Goal: Task Accomplishment & Management: Use online tool/utility

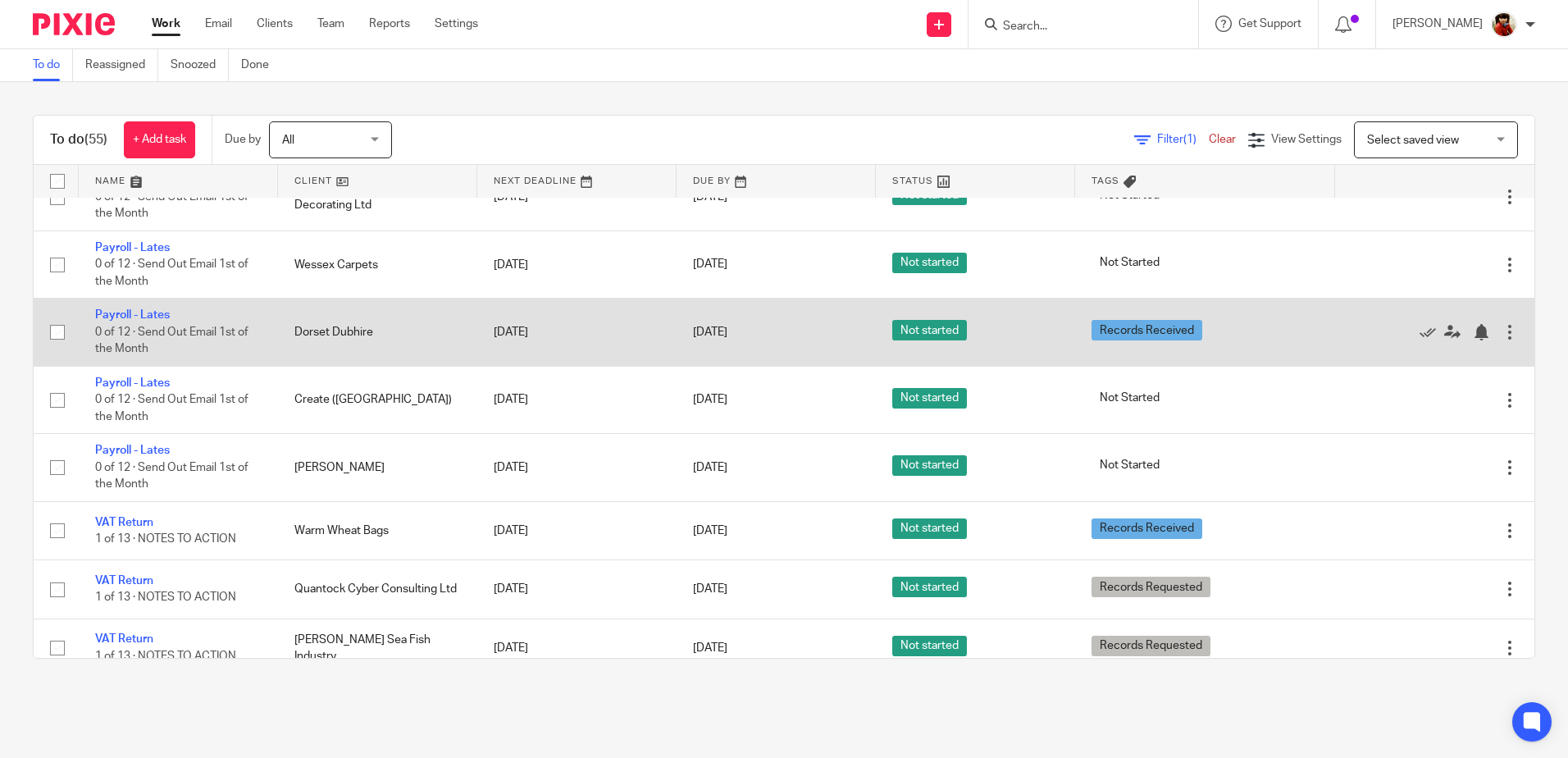
scroll to position [2133, 0]
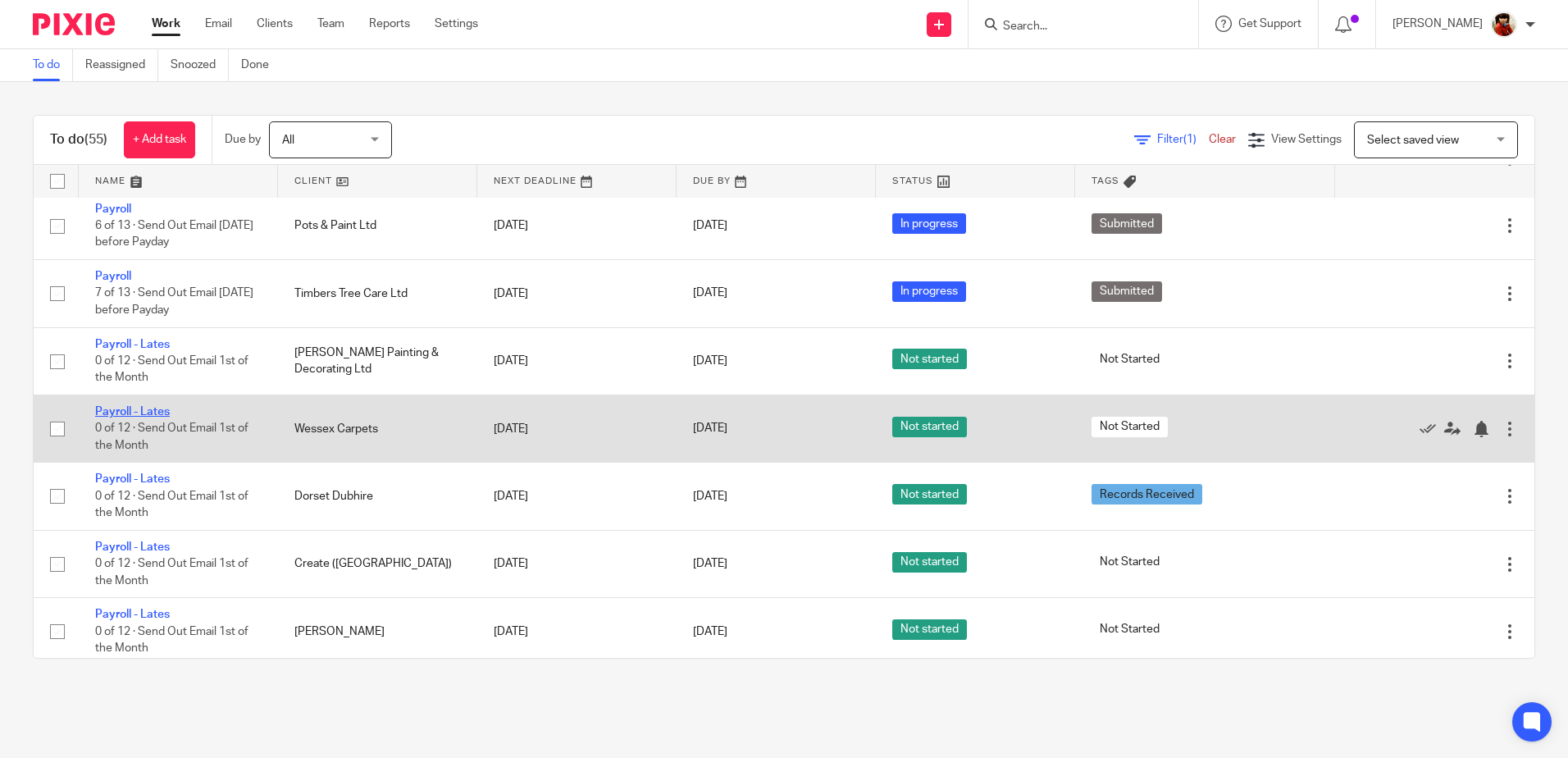
click at [157, 408] on link "Payroll - Lates" at bounding box center [132, 412] width 75 height 12
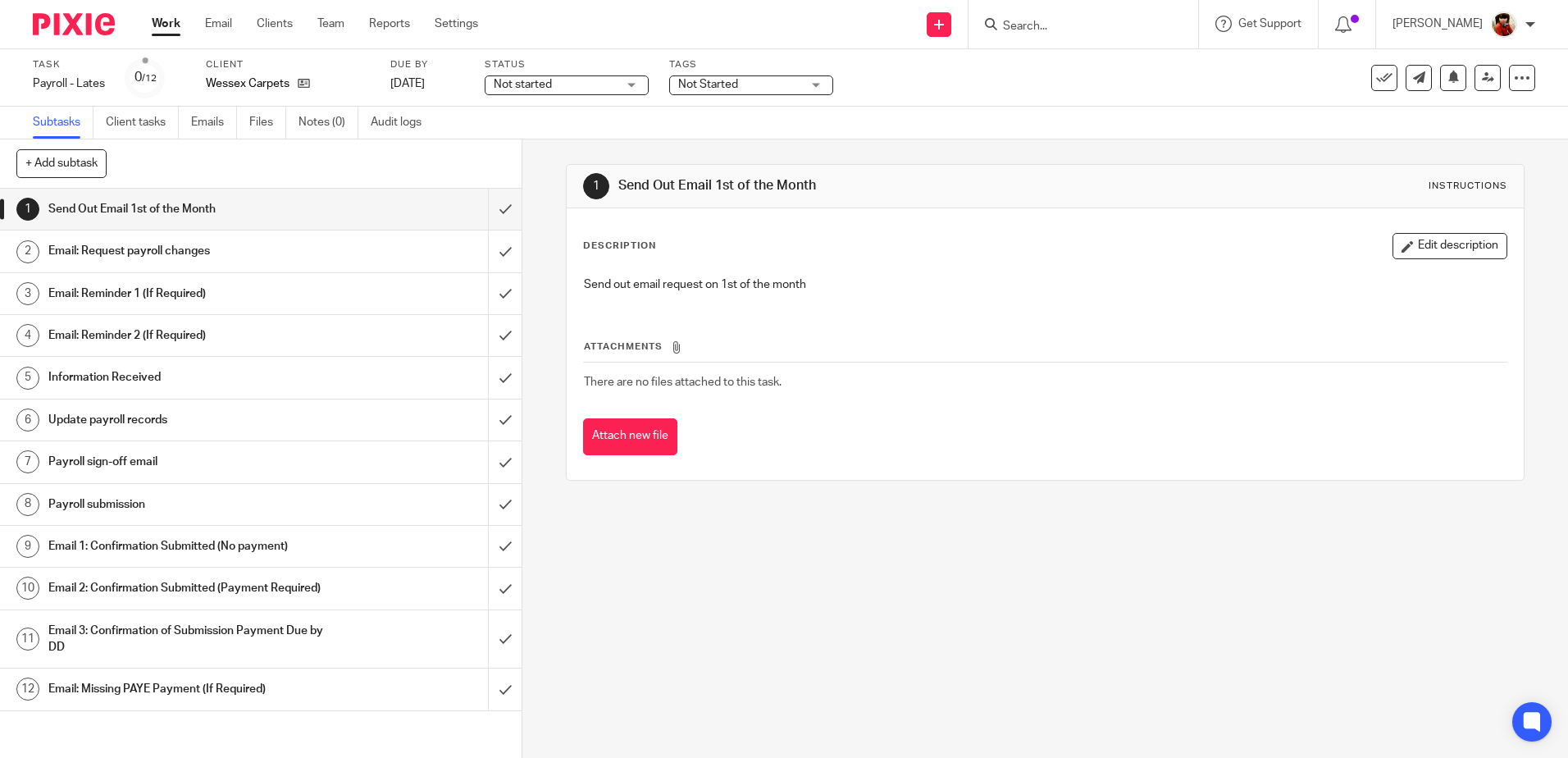
click at [160, 251] on h1 "Email: Request payroll changes" at bounding box center [189, 251] width 282 height 25
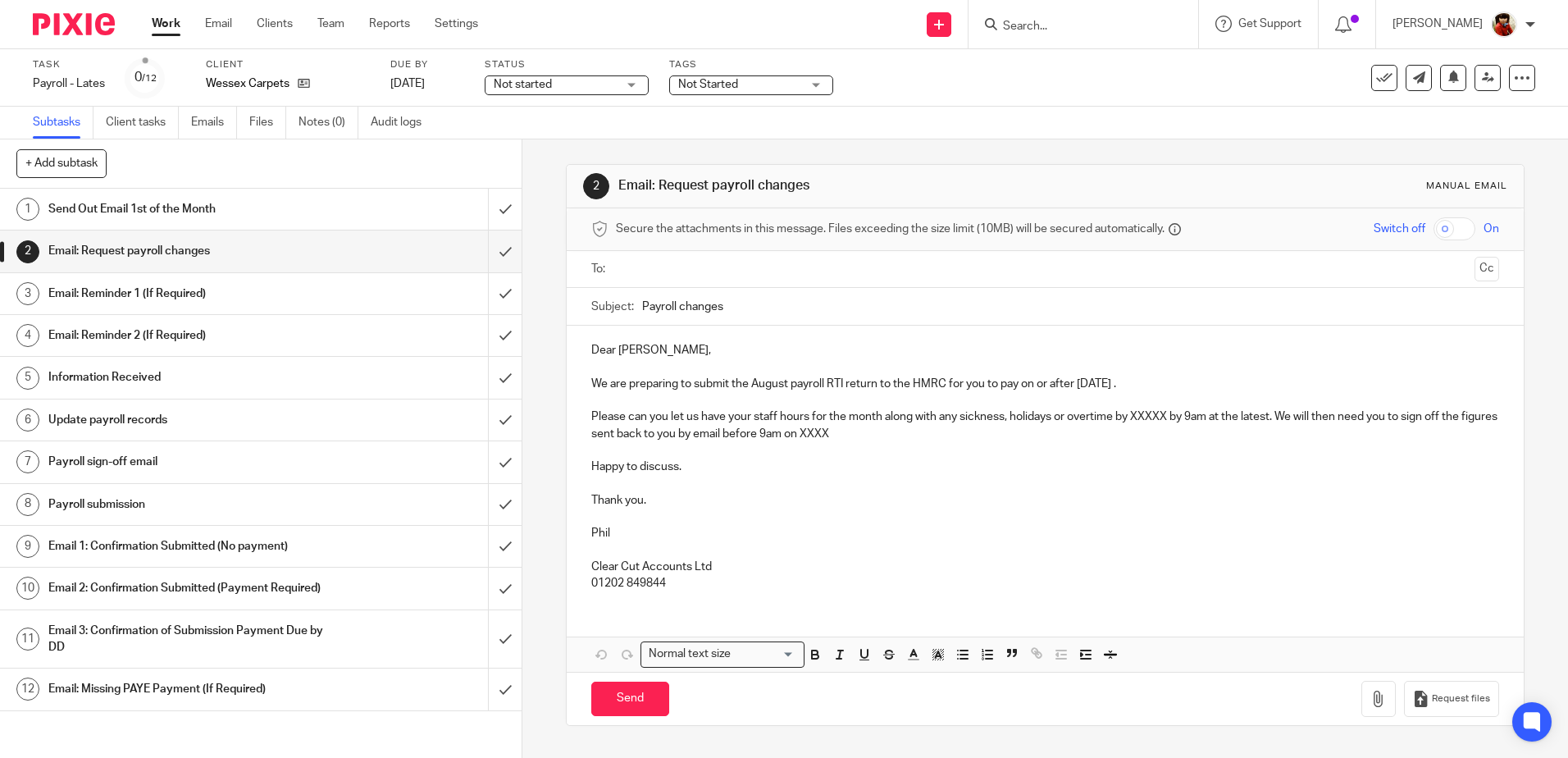
click at [784, 379] on p "We are preparing to submit the August payroll RTI return to the HMRC for you to…" at bounding box center [1044, 384] width 907 height 16
click at [1168, 382] on p "We are preparing to submit the September payroll RTI return to the HMRC for you…" at bounding box center [1044, 384] width 907 height 16
click at [1154, 382] on p "We are preparing to submit the September payroll RTI return to the HMRC for you…" at bounding box center [1044, 384] width 907 height 16
click at [1167, 416] on p "Please can you let us have your staff hours for the month along with any sickne…" at bounding box center [1044, 425] width 907 height 34
click at [924, 432] on p "Please can you let us have your staff hours for the month along with any sickne…" at bounding box center [1044, 425] width 907 height 34
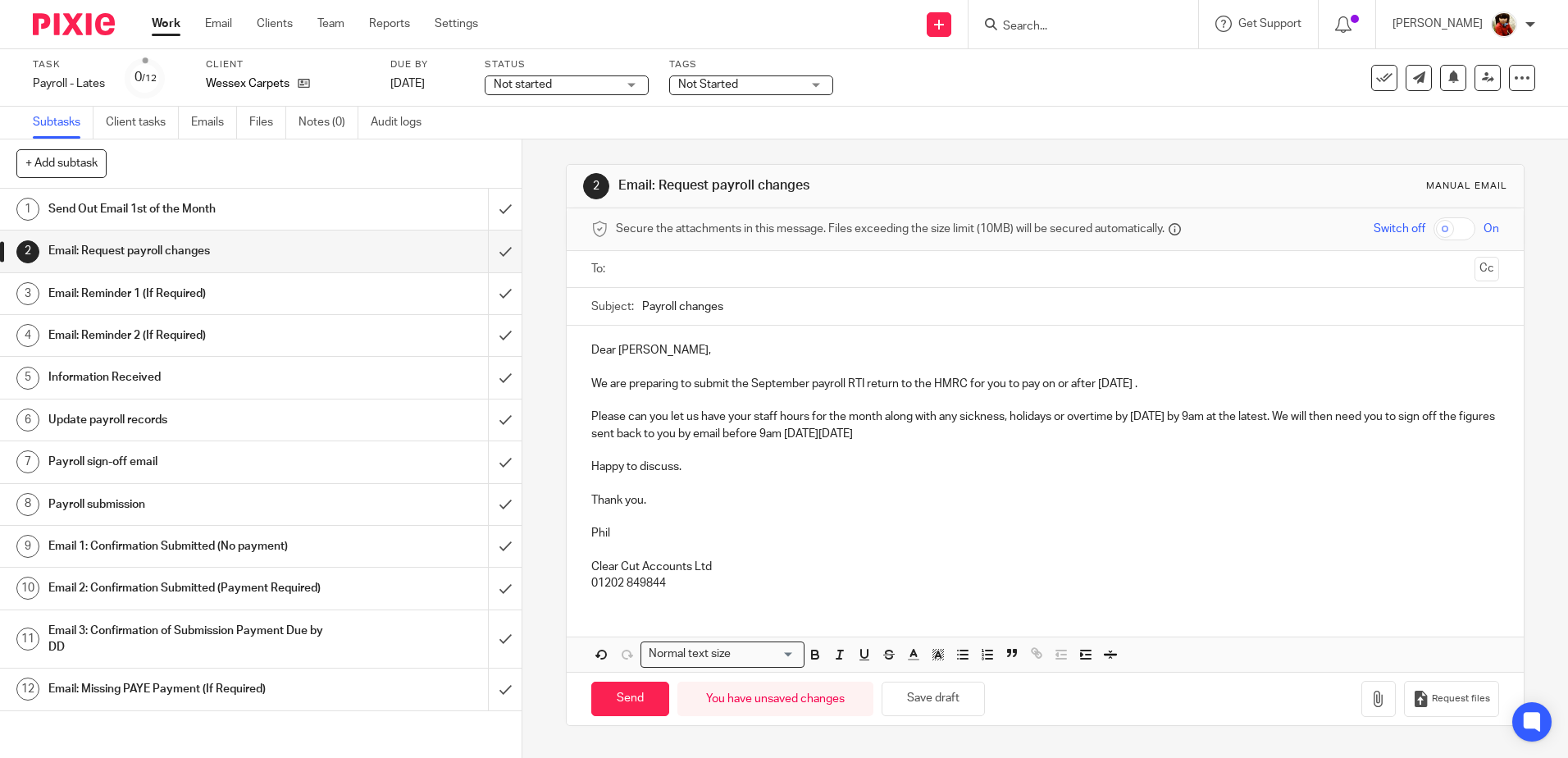
click at [648, 266] on input "text" at bounding box center [1044, 269] width 845 height 19
click at [789, 264] on input "text" at bounding box center [1114, 271] width 708 height 32
click at [631, 696] on input "Send" at bounding box center [630, 702] width 78 height 36
type input "Sent"
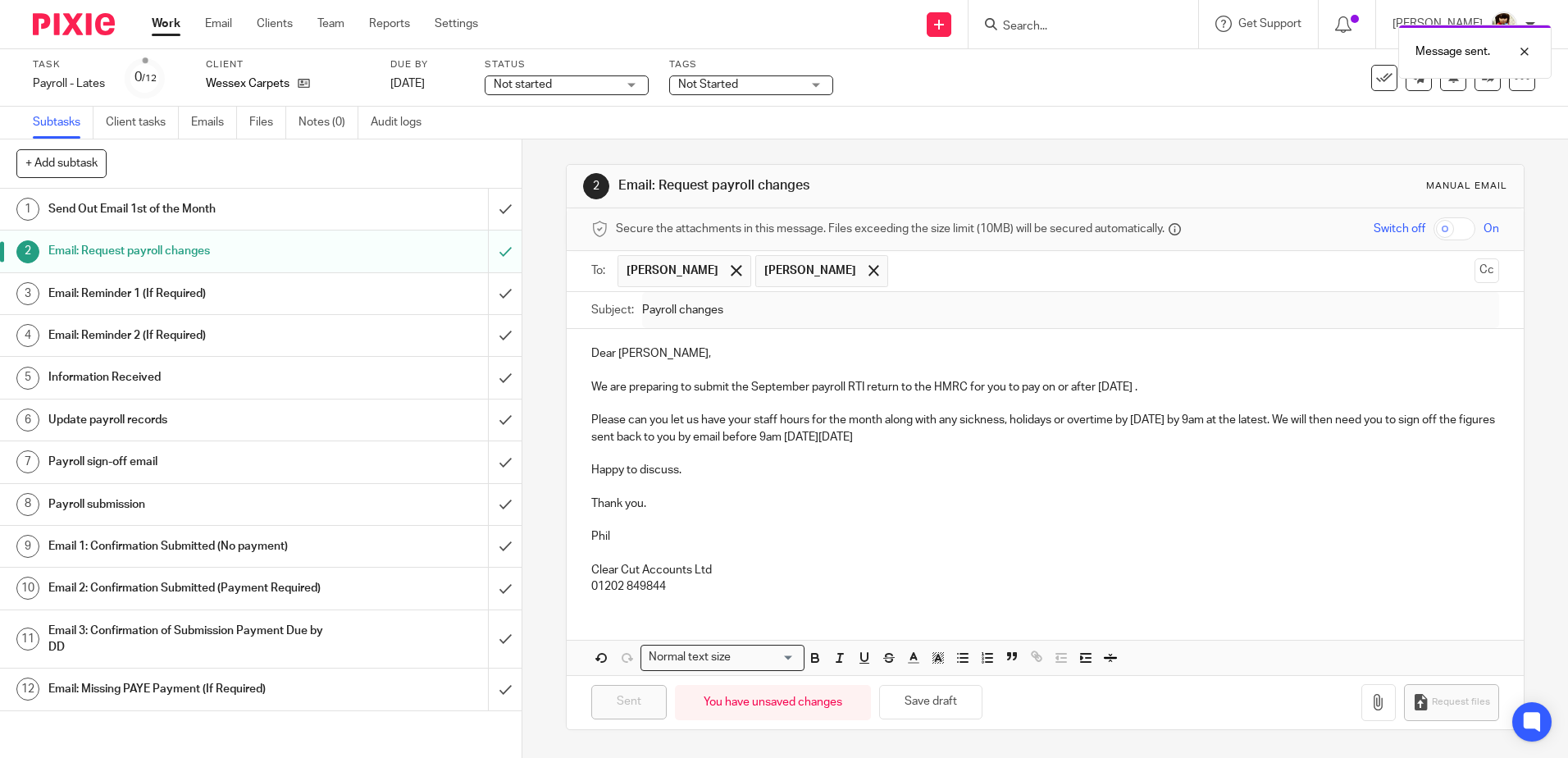
click at [627, 86] on div "Not started Not started" at bounding box center [566, 86] width 164 height 20
click at [544, 143] on span "In progress" at bounding box center [525, 144] width 57 height 12
click at [729, 88] on span "Not Started" at bounding box center [708, 84] width 60 height 12
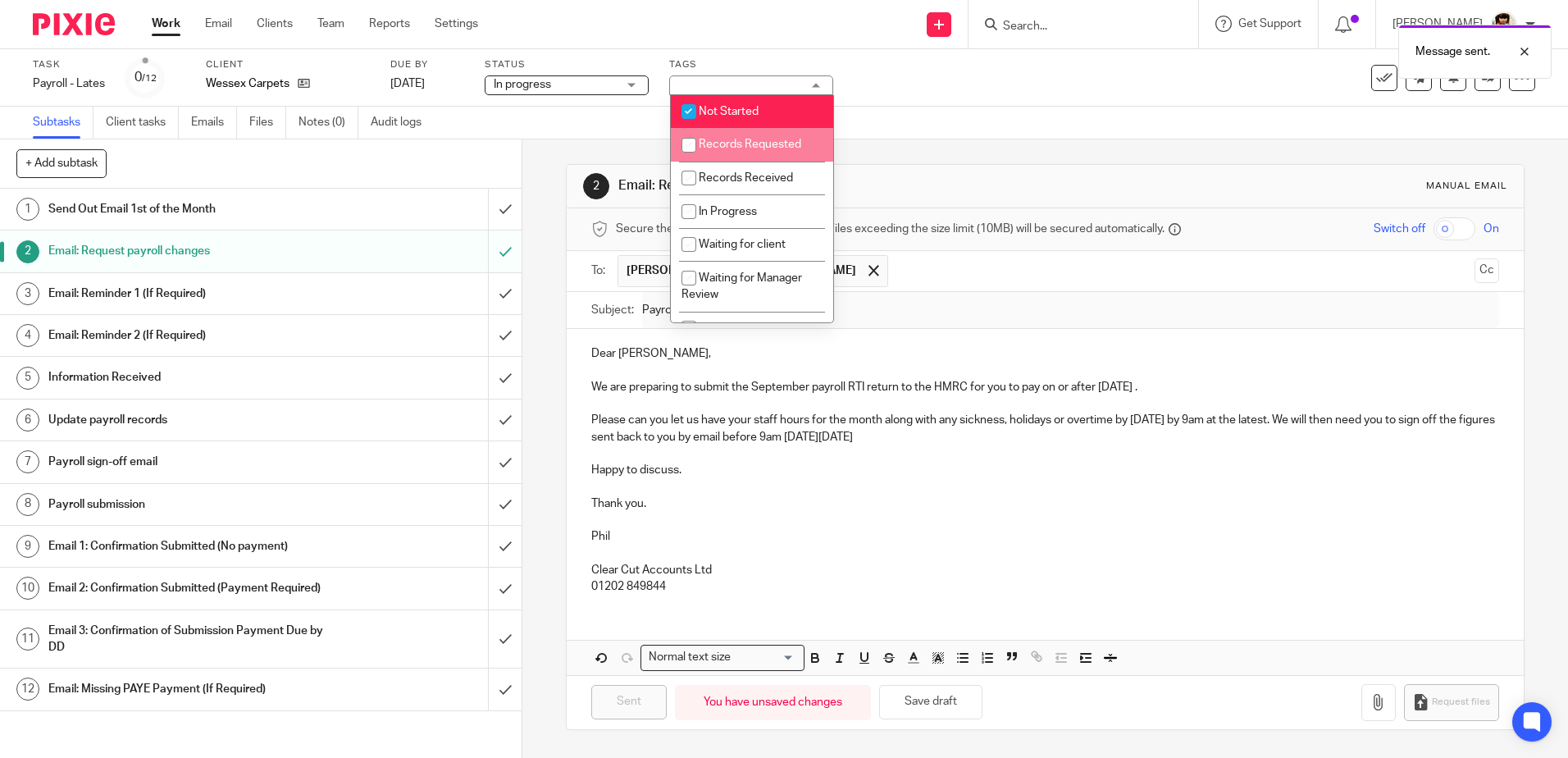
click at [685, 138] on input "checkbox" at bounding box center [688, 145] width 31 height 31
checkbox input "true"
click at [695, 108] on input "checkbox" at bounding box center [688, 111] width 31 height 31
checkbox input "false"
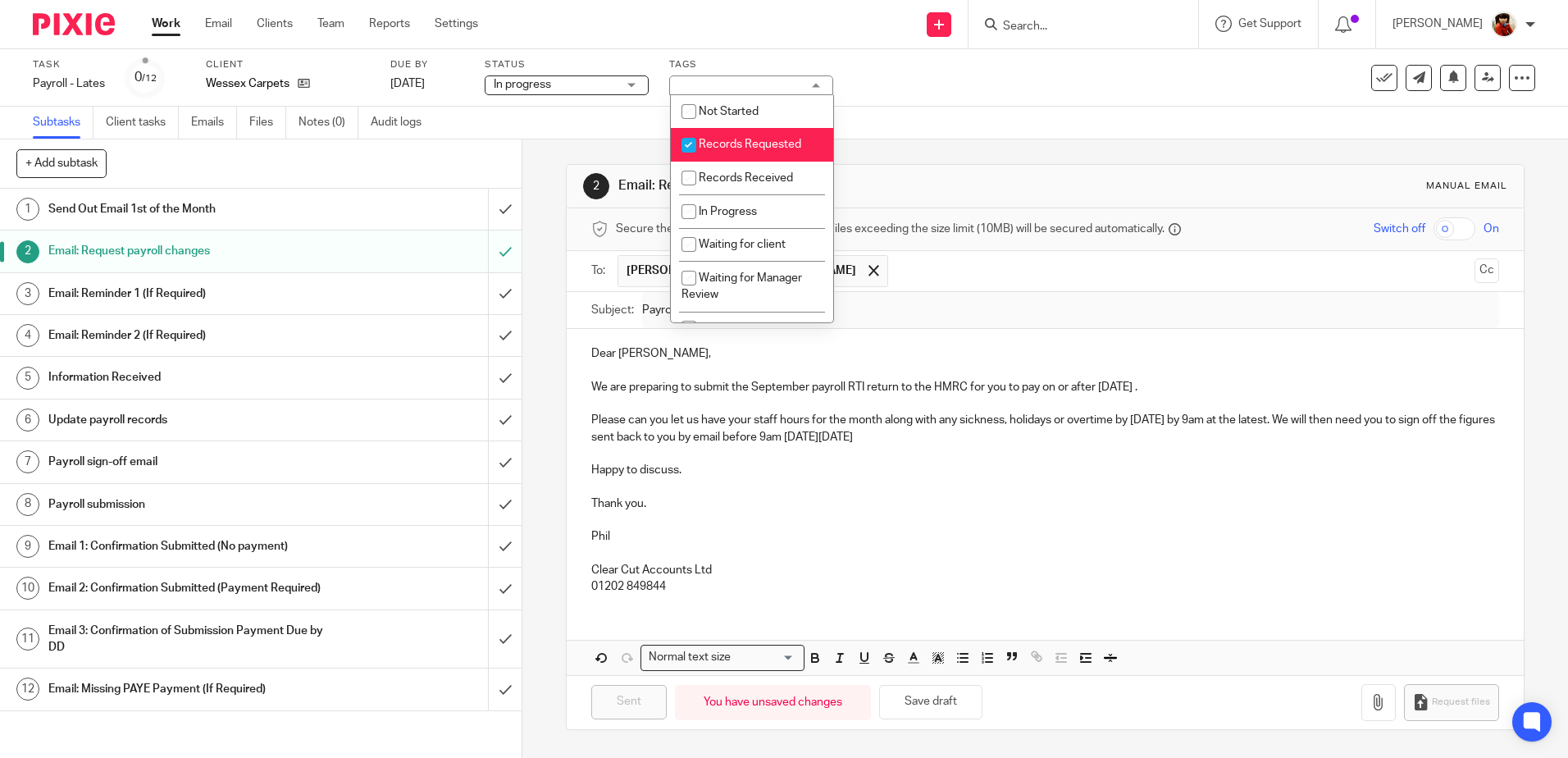
click at [934, 97] on div "Task Payroll - Lates Save Payroll - Lates 0 /12 Client Wessex Carpets Due by 5 …" at bounding box center [658, 77] width 1252 height 39
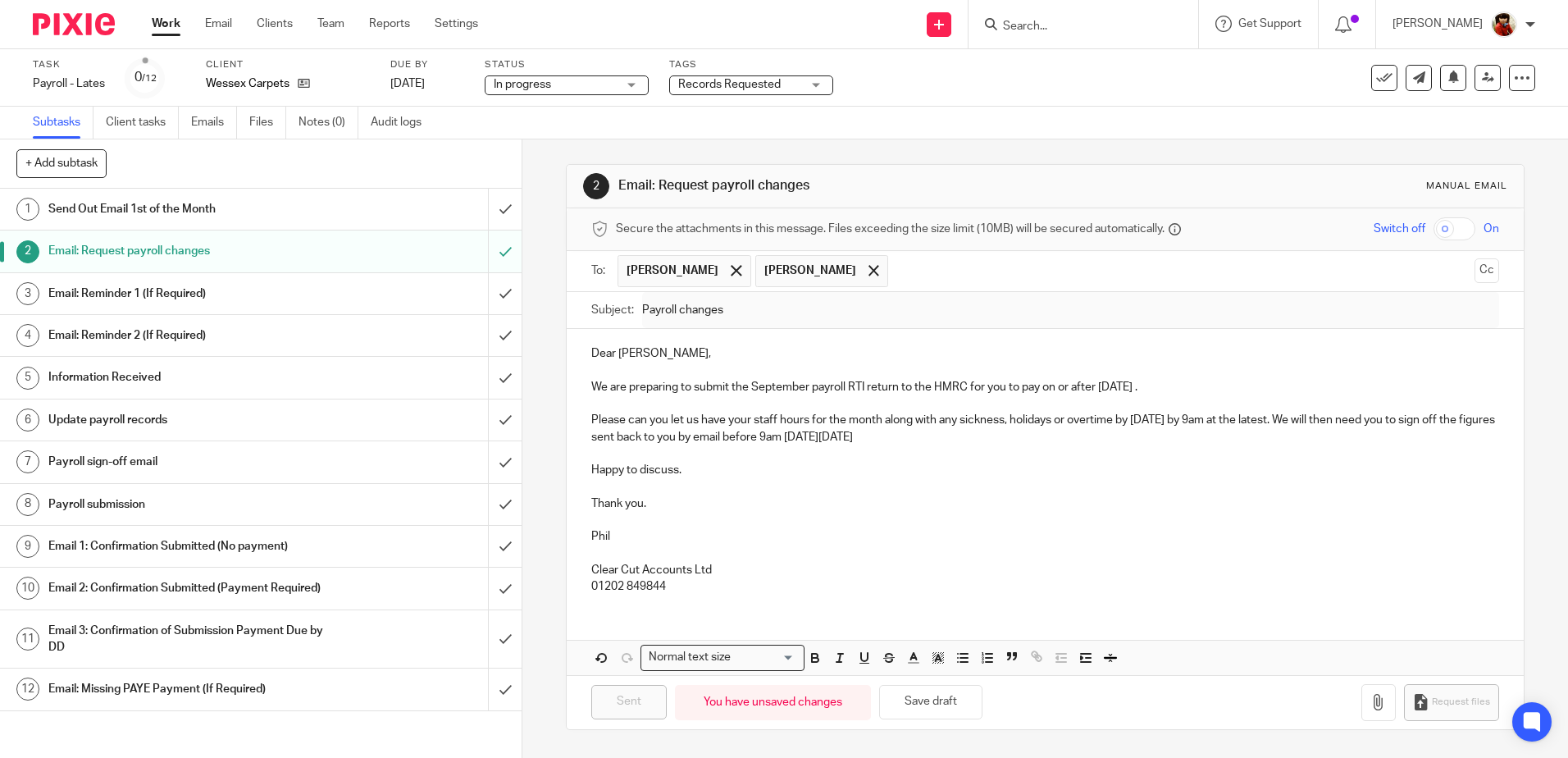
click at [165, 14] on div "Work Email Clients Team Reports Settings Work Email Clients Team Reports Settin…" at bounding box center [319, 24] width 367 height 48
click at [166, 28] on link "Work" at bounding box center [167, 24] width 29 height 16
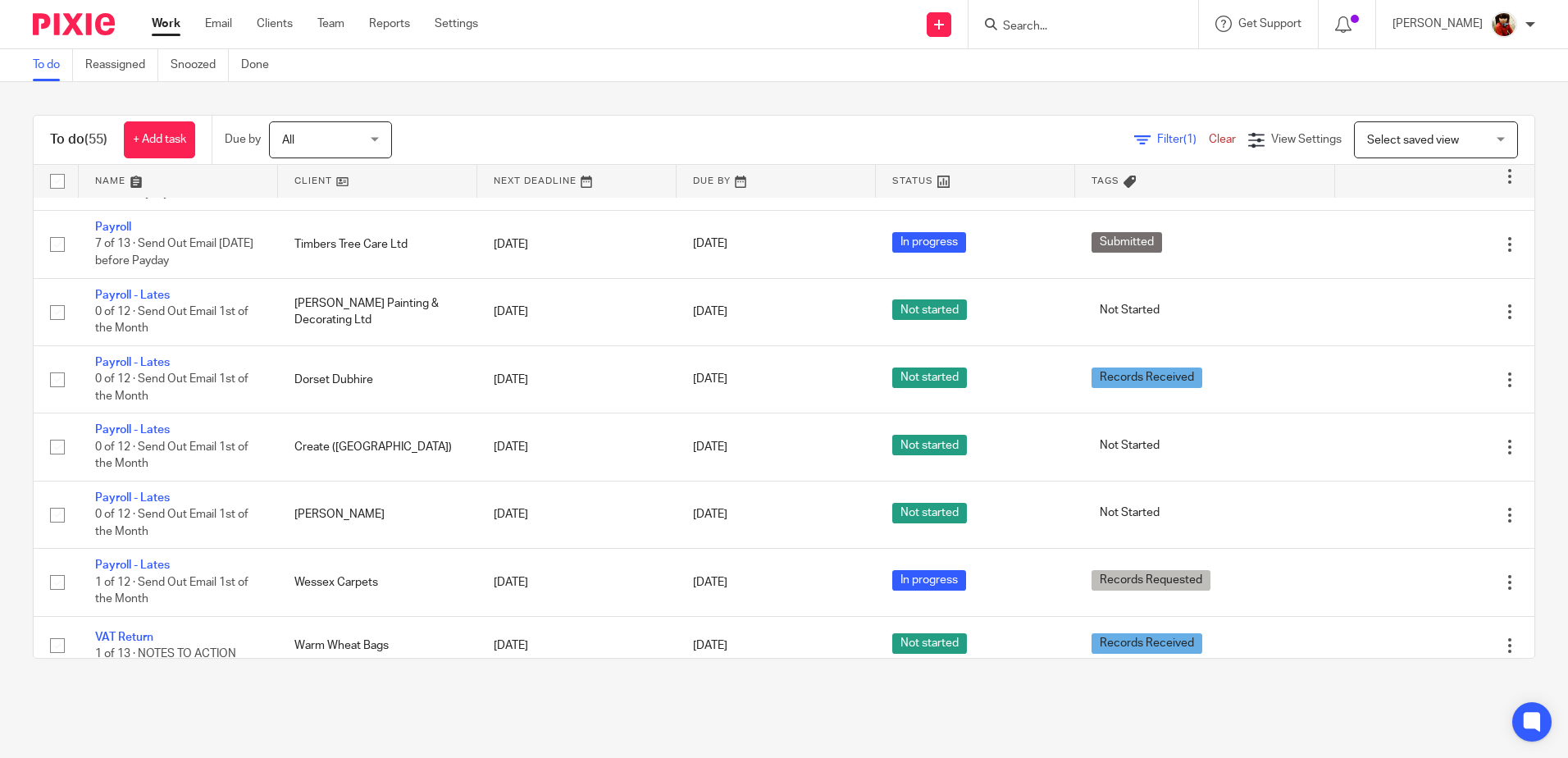
scroll to position [2203, 0]
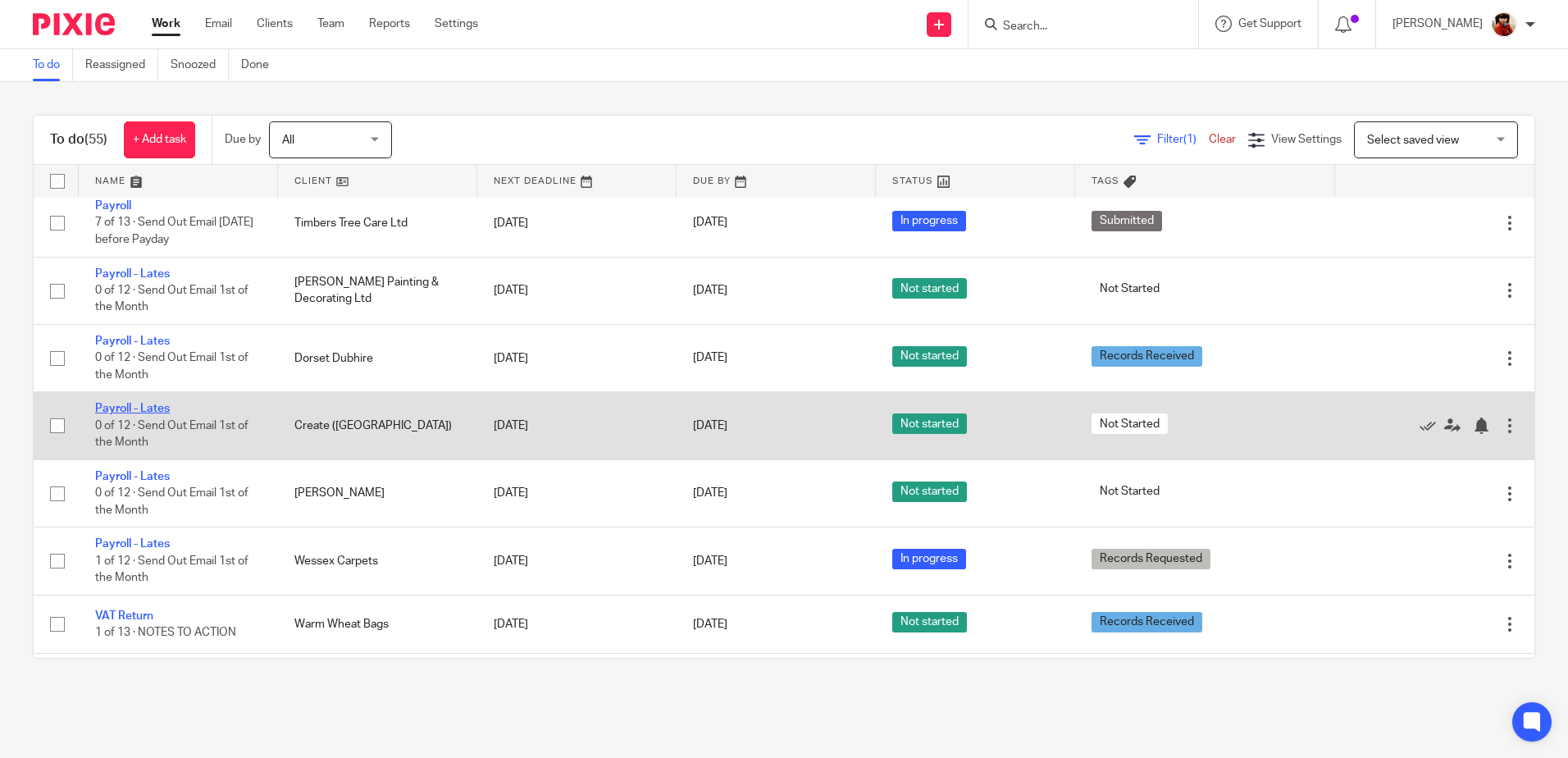
click at [136, 407] on link "Payroll - Lates" at bounding box center [132, 408] width 75 height 12
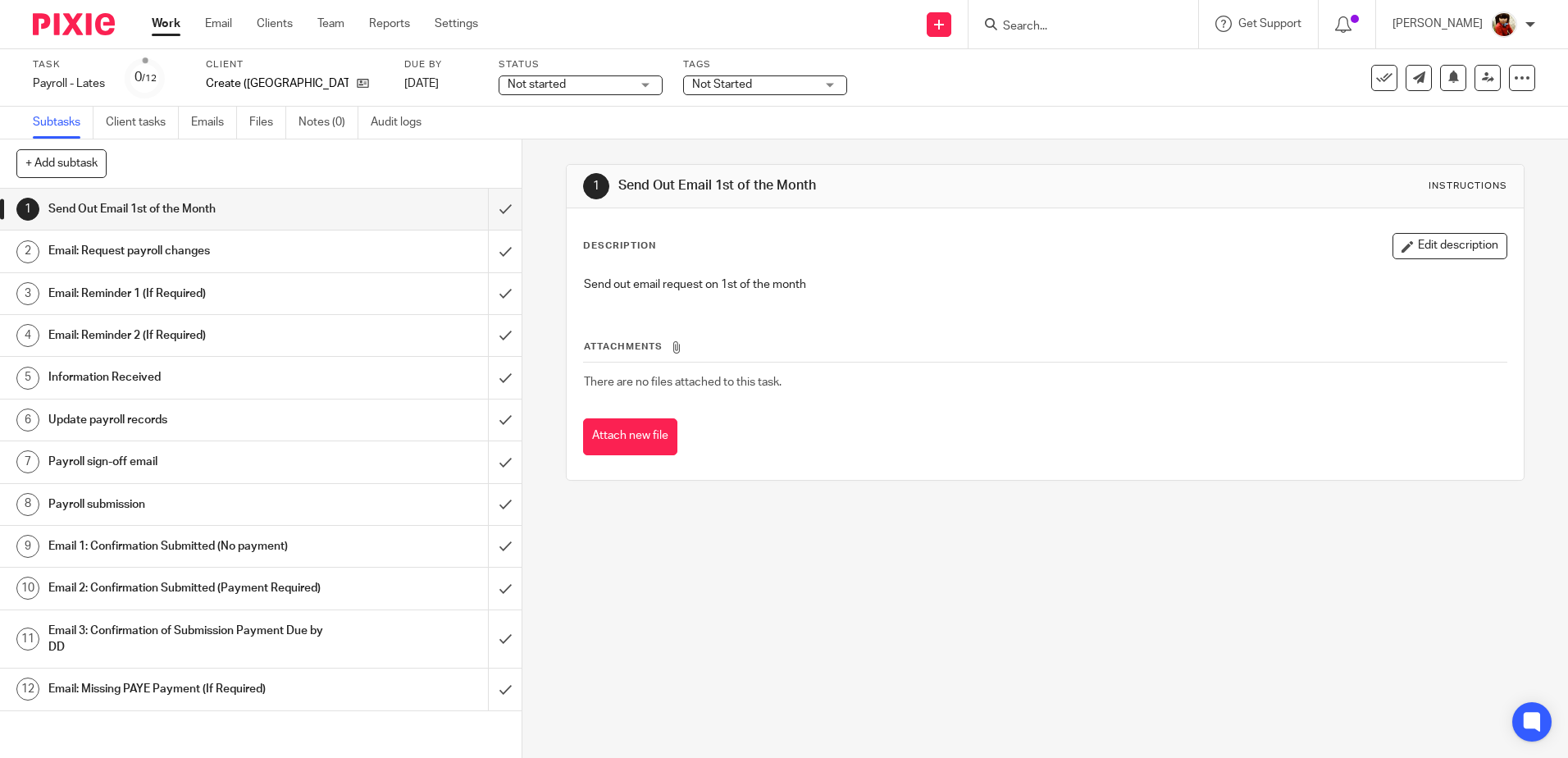
click at [80, 256] on h1 "Email: Request payroll changes" at bounding box center [189, 251] width 282 height 25
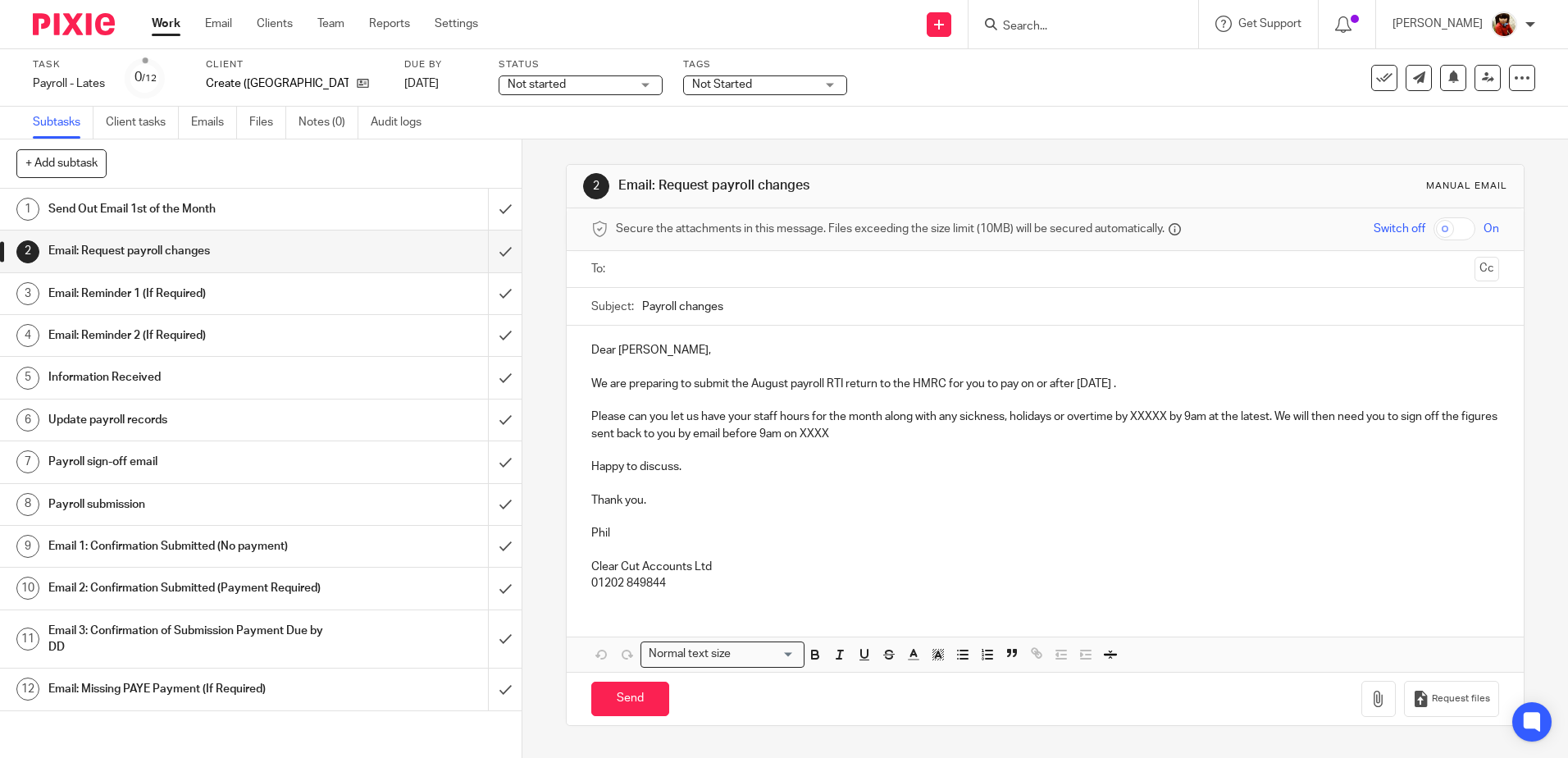
click at [783, 383] on p "We are preparing to submit the August payroll RTI return to the HMRC for you to…" at bounding box center [1044, 384] width 907 height 16
click at [1155, 382] on p "We are preparing to submit the September payroll RTI return to the HMRC for you…" at bounding box center [1044, 384] width 907 height 16
click at [1165, 415] on p "Please can you let us have your staff hours for the month along with any sickne…" at bounding box center [1044, 425] width 907 height 34
click at [1247, 414] on p "Please can you let us have your staff hours for the month along with any sickne…" at bounding box center [1044, 425] width 907 height 34
click at [926, 432] on p "Please can you let us have your staff hours for the month along with any sickne…" at bounding box center [1044, 425] width 907 height 34
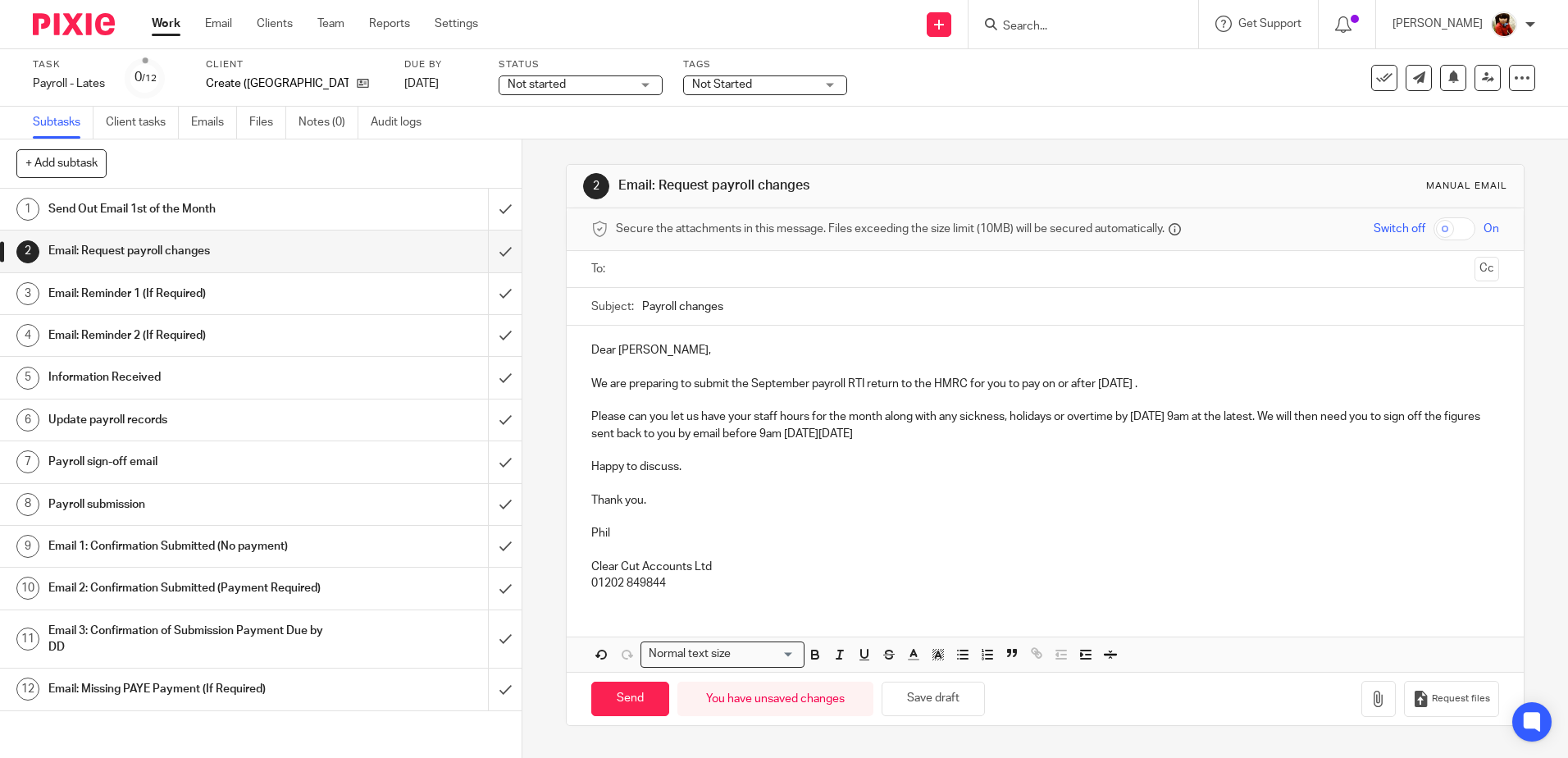
click at [643, 262] on input "text" at bounding box center [1044, 269] width 845 height 19
click at [624, 703] on input "Send" at bounding box center [630, 702] width 78 height 36
type input "Sent"
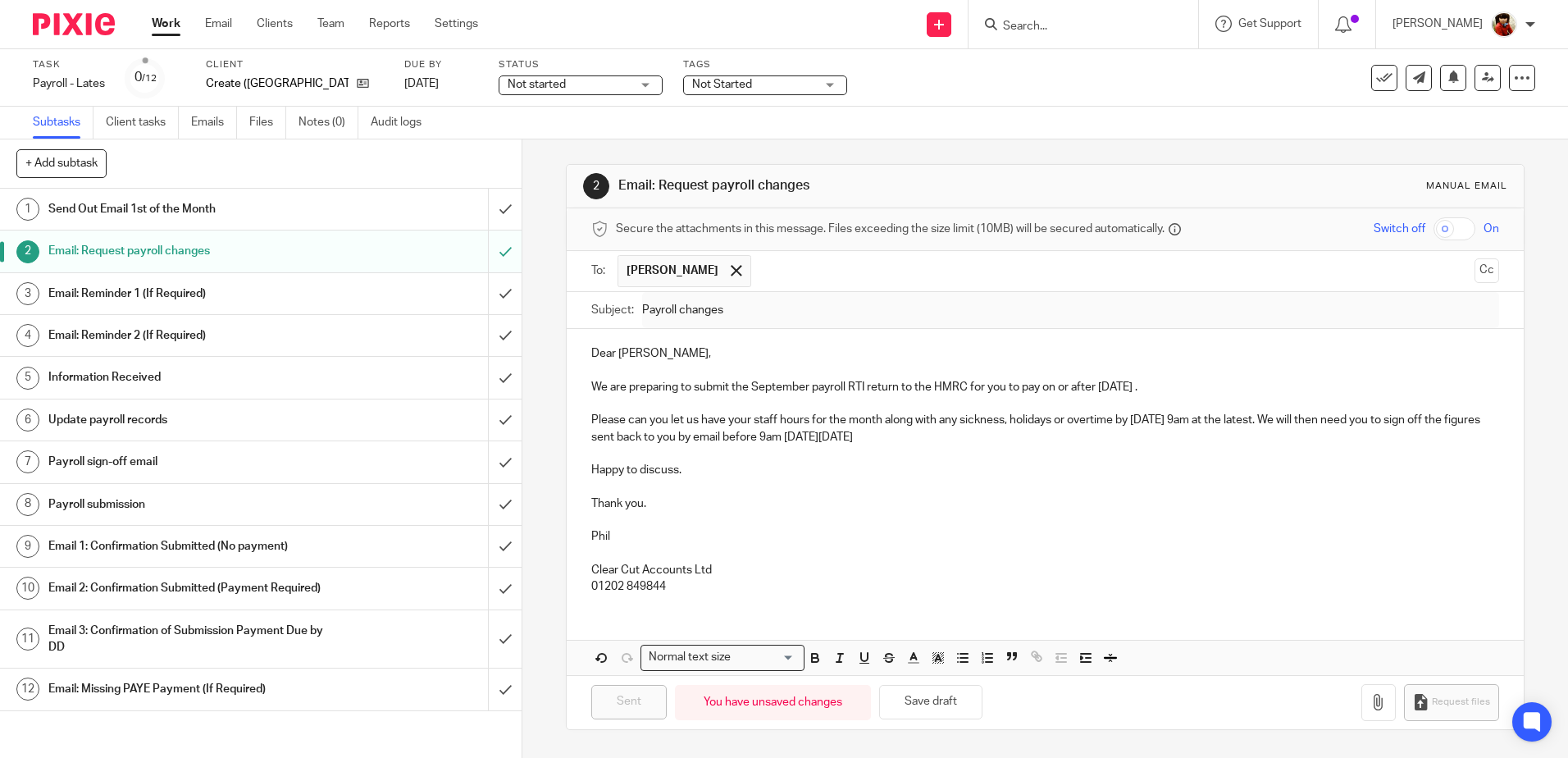
click at [629, 81] on div "Not started Not started" at bounding box center [580, 86] width 164 height 20
click at [536, 140] on span "In progress" at bounding box center [525, 144] width 57 height 12
click at [720, 79] on span "Not Started" at bounding box center [722, 84] width 60 height 12
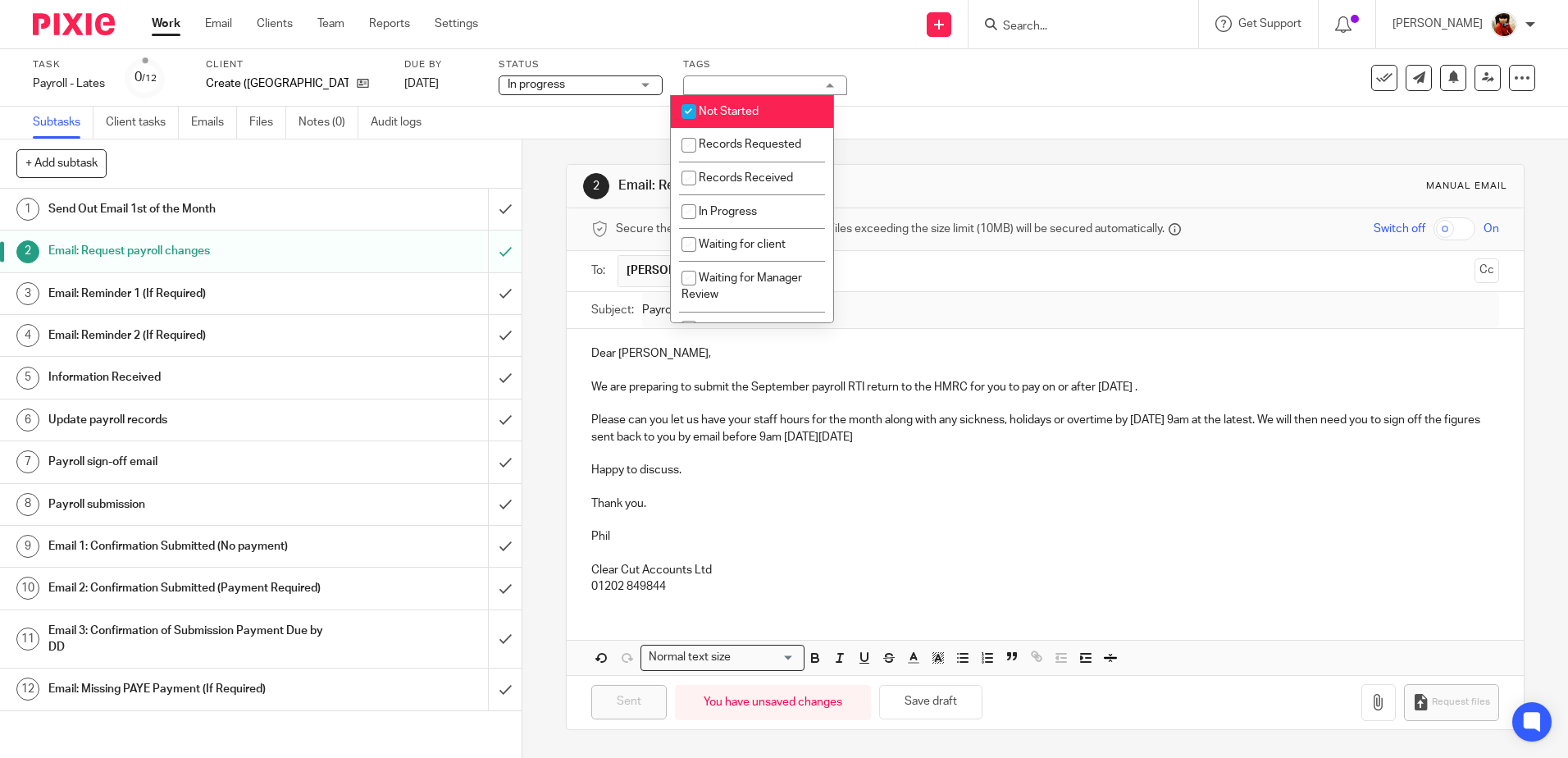
click at [688, 108] on input "checkbox" at bounding box center [688, 111] width 31 height 31
checkbox input "false"
click at [689, 144] on input "checkbox" at bounding box center [688, 145] width 31 height 31
checkbox input "true"
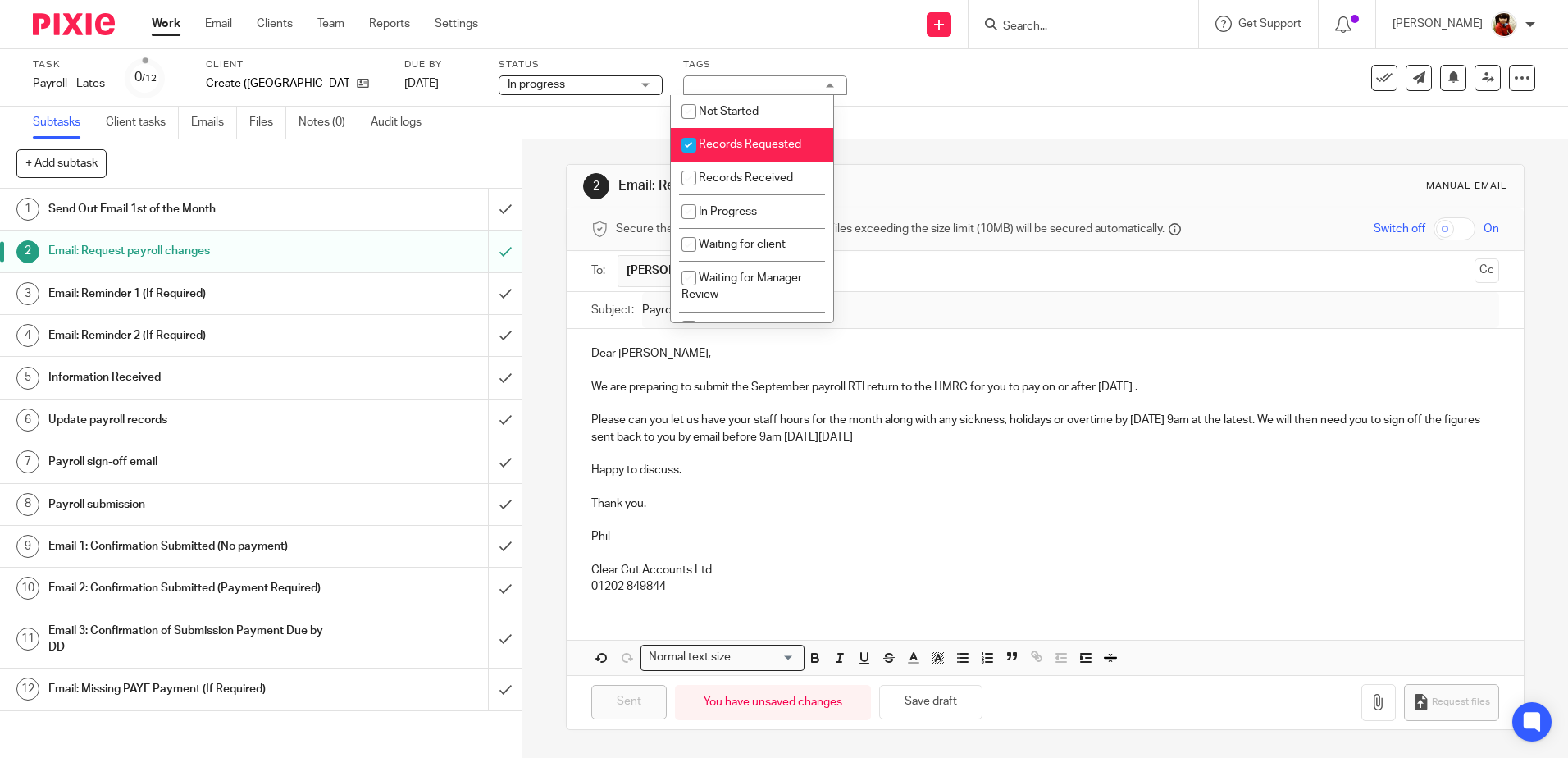
click at [1033, 89] on div "Task Payroll - Lates Save Payroll - Lates 0 /12 Client Create (Upton House) Due…" at bounding box center [658, 77] width 1252 height 39
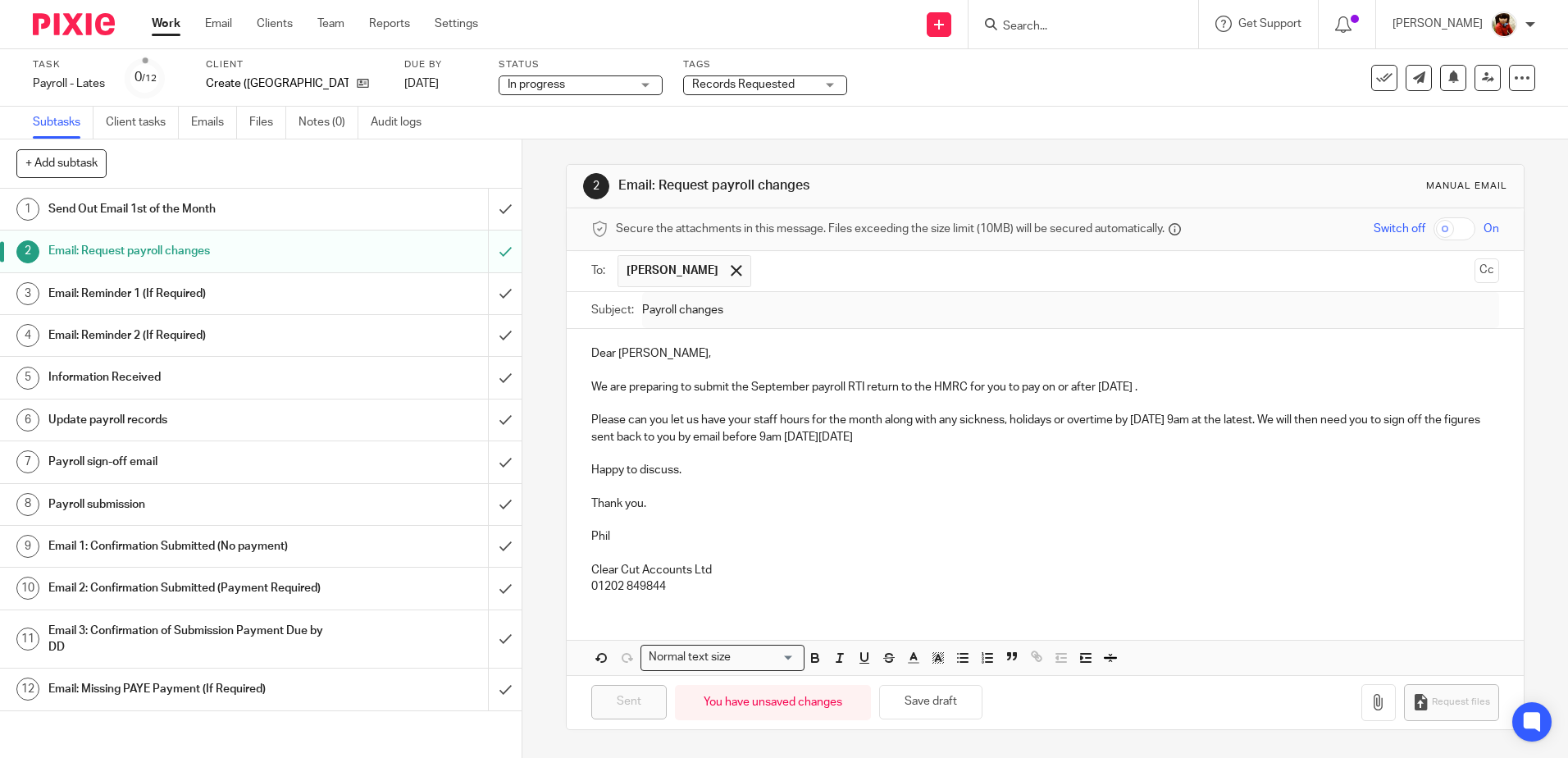
click at [164, 24] on link "Work" at bounding box center [167, 24] width 29 height 16
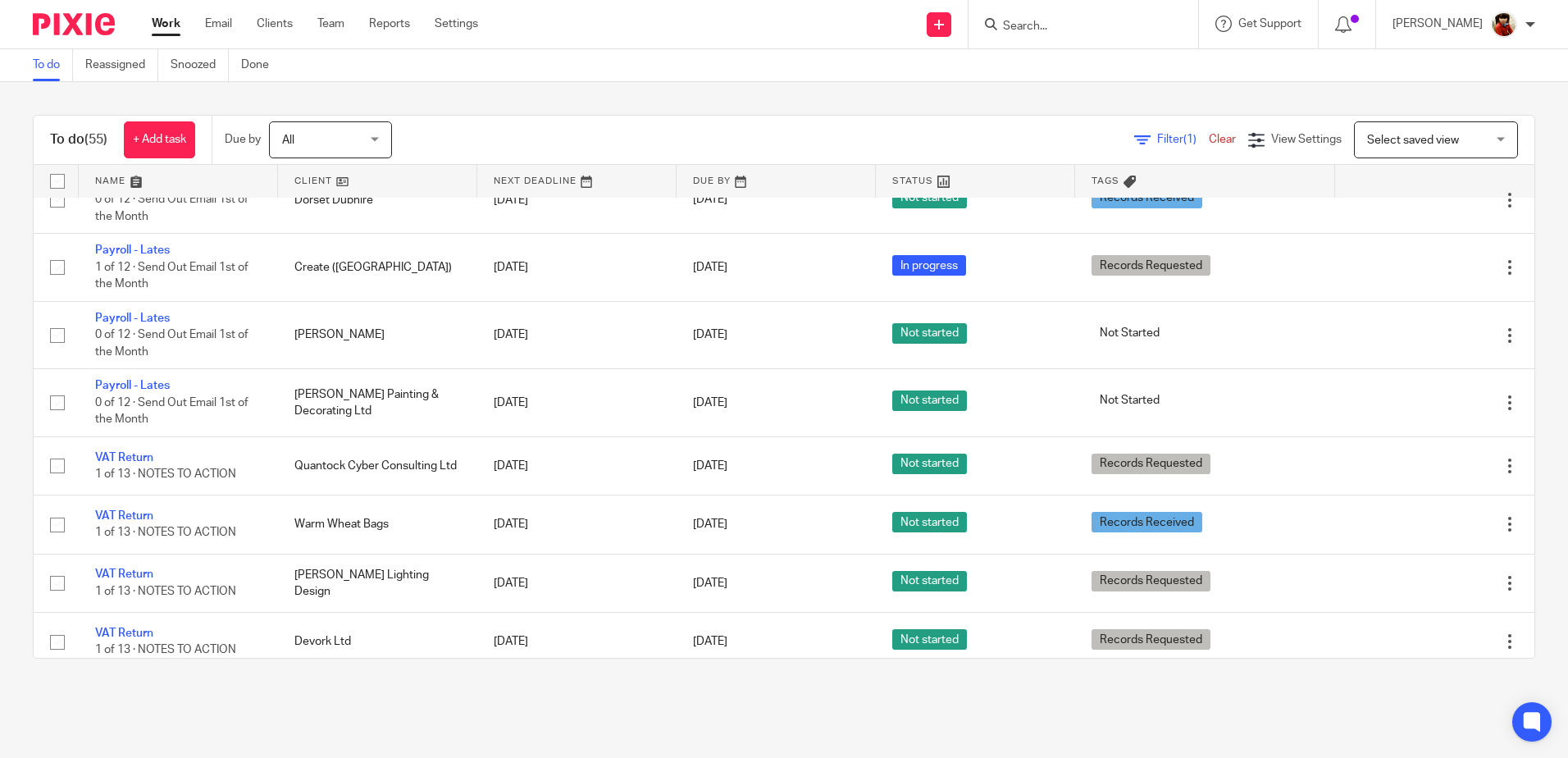
scroll to position [2376, 0]
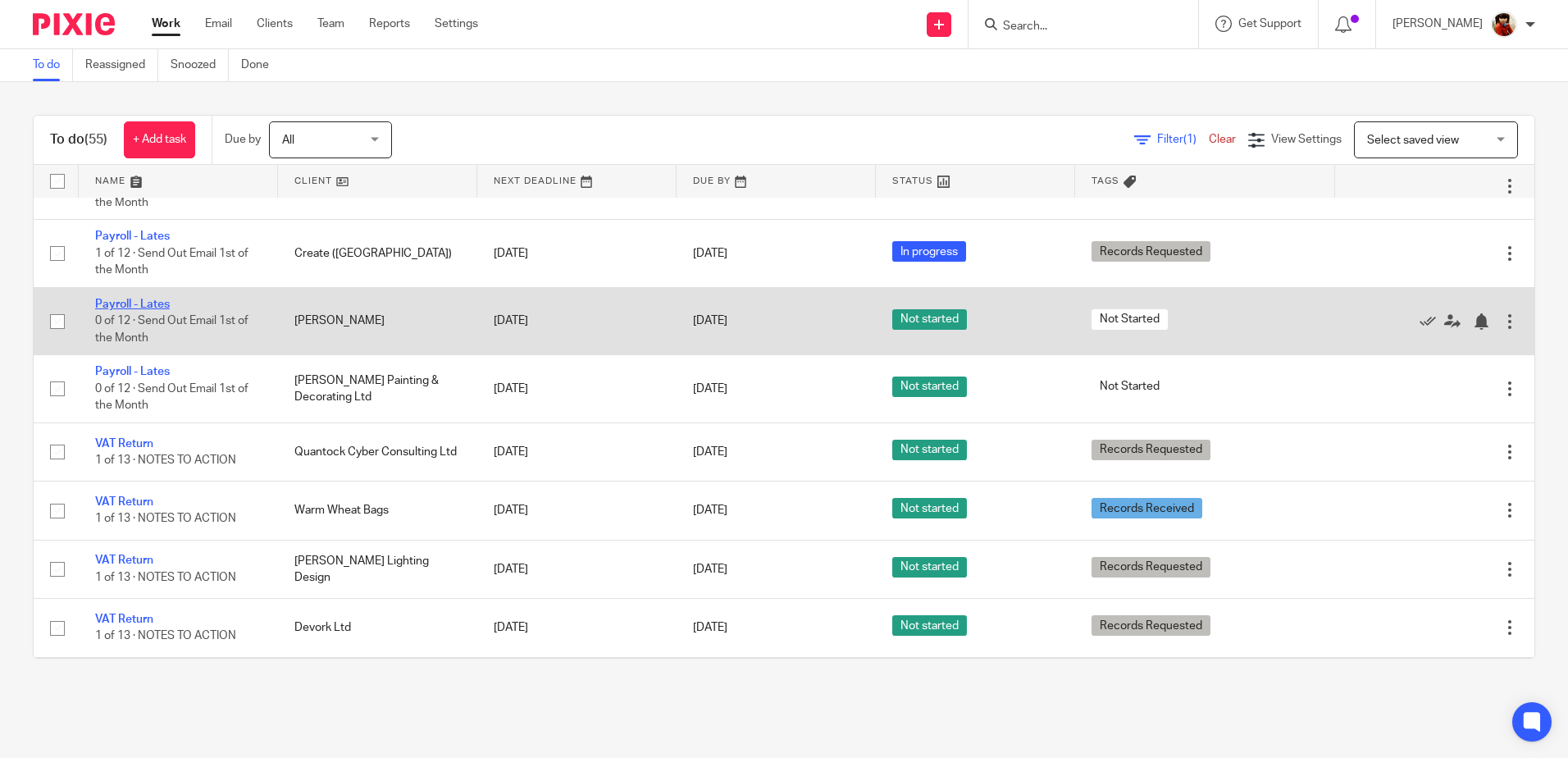
click at [145, 304] on link "Payroll - Lates" at bounding box center [132, 304] width 75 height 12
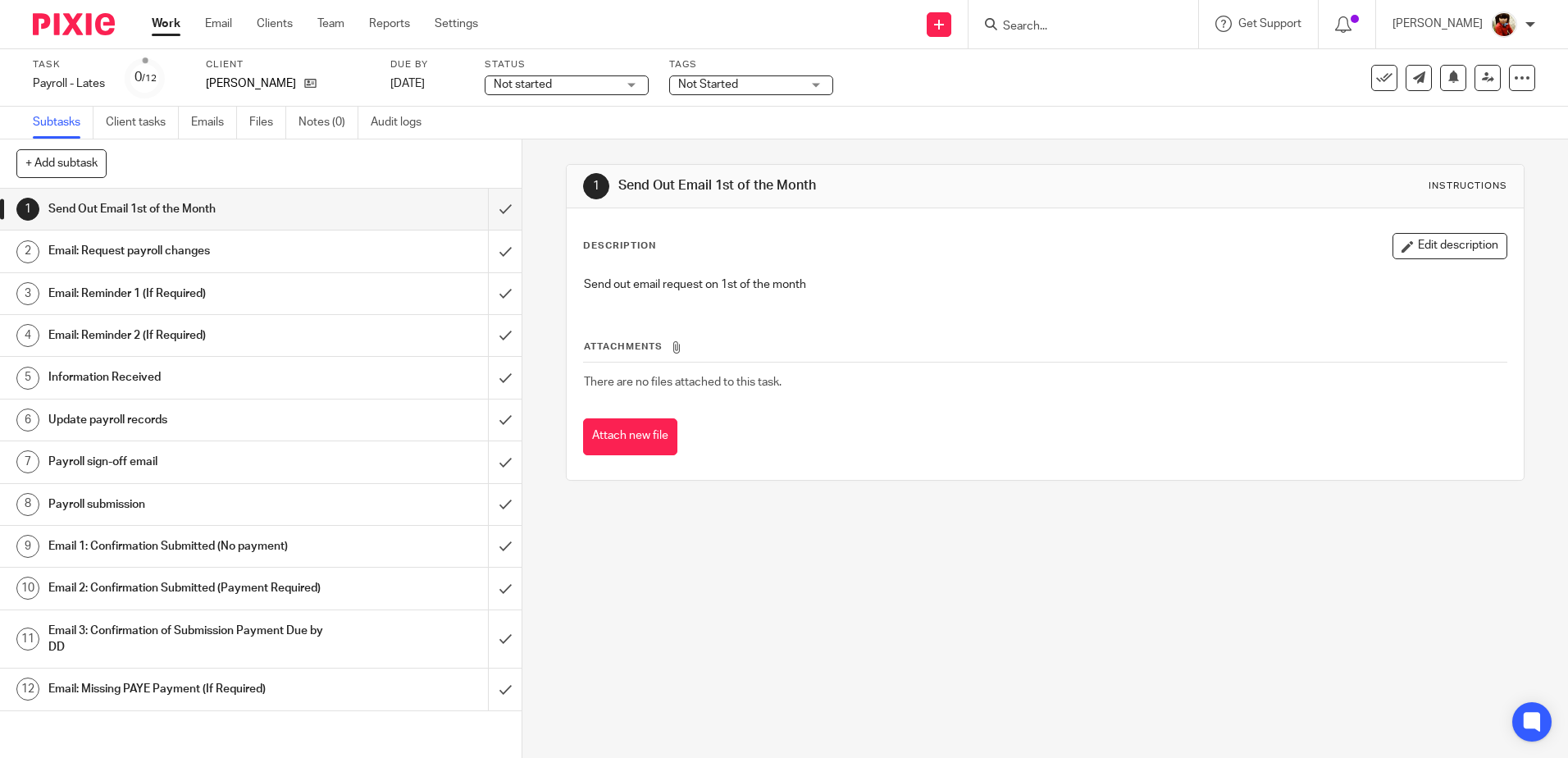
click at [144, 253] on h1 "Email: Request payroll changes" at bounding box center [189, 251] width 282 height 25
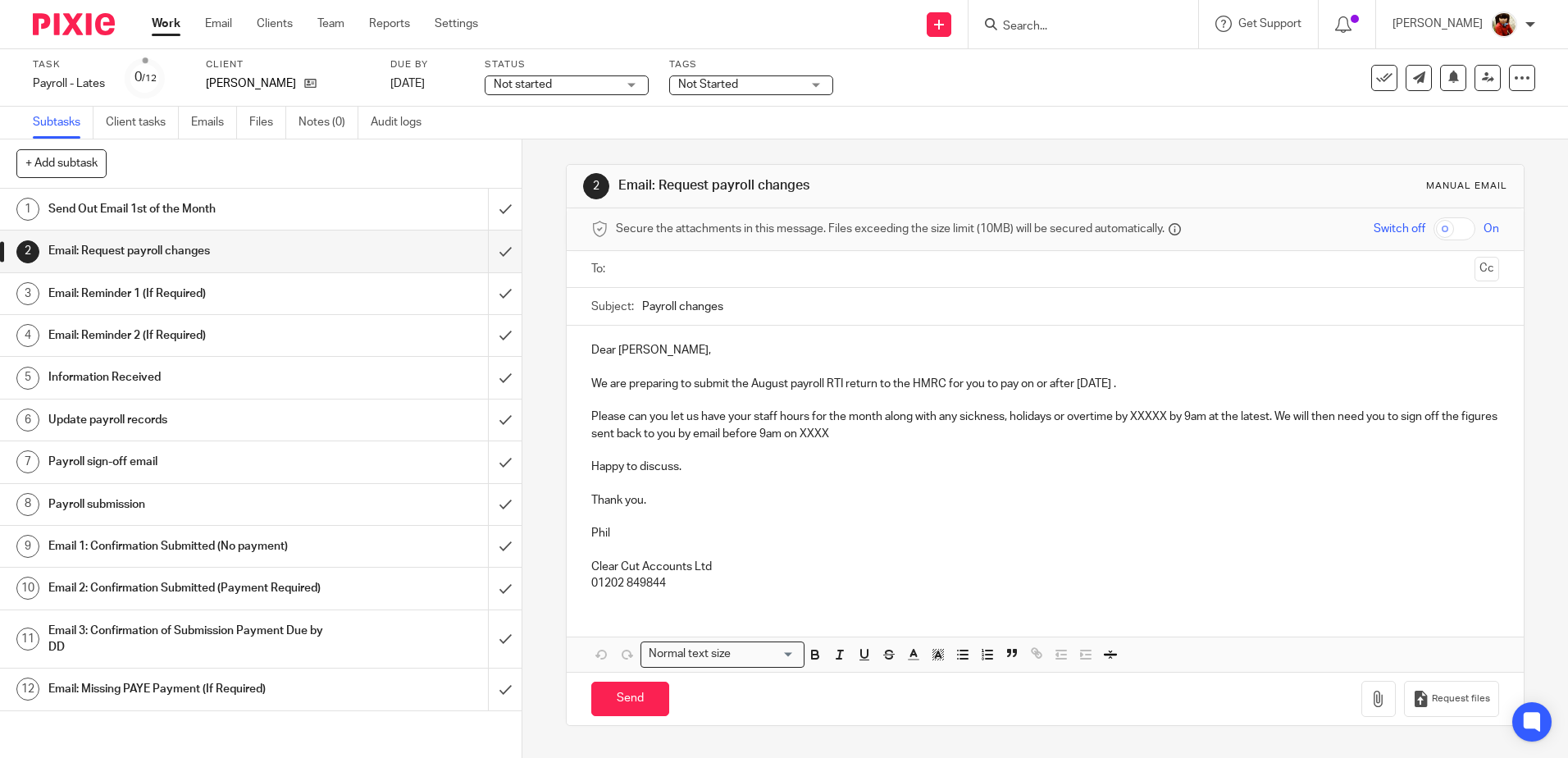
click at [649, 348] on p "Dear [PERSON_NAME]," at bounding box center [1044, 350] width 907 height 16
click at [786, 382] on p "We are preparing to submit the August payroll RTI return to the HMRC for you to…" at bounding box center [1044, 384] width 907 height 16
click at [1156, 384] on p "We are preparing to submit the September payroll RTI return to the HMRC for you…" at bounding box center [1044, 384] width 907 height 16
click at [1165, 417] on p "Please can you let us have your staff hours for the month along with any sickne…" at bounding box center [1044, 425] width 907 height 34
click at [959, 433] on p "Please can you let us have your staff hours for the month along with any sickne…" at bounding box center [1044, 425] width 907 height 34
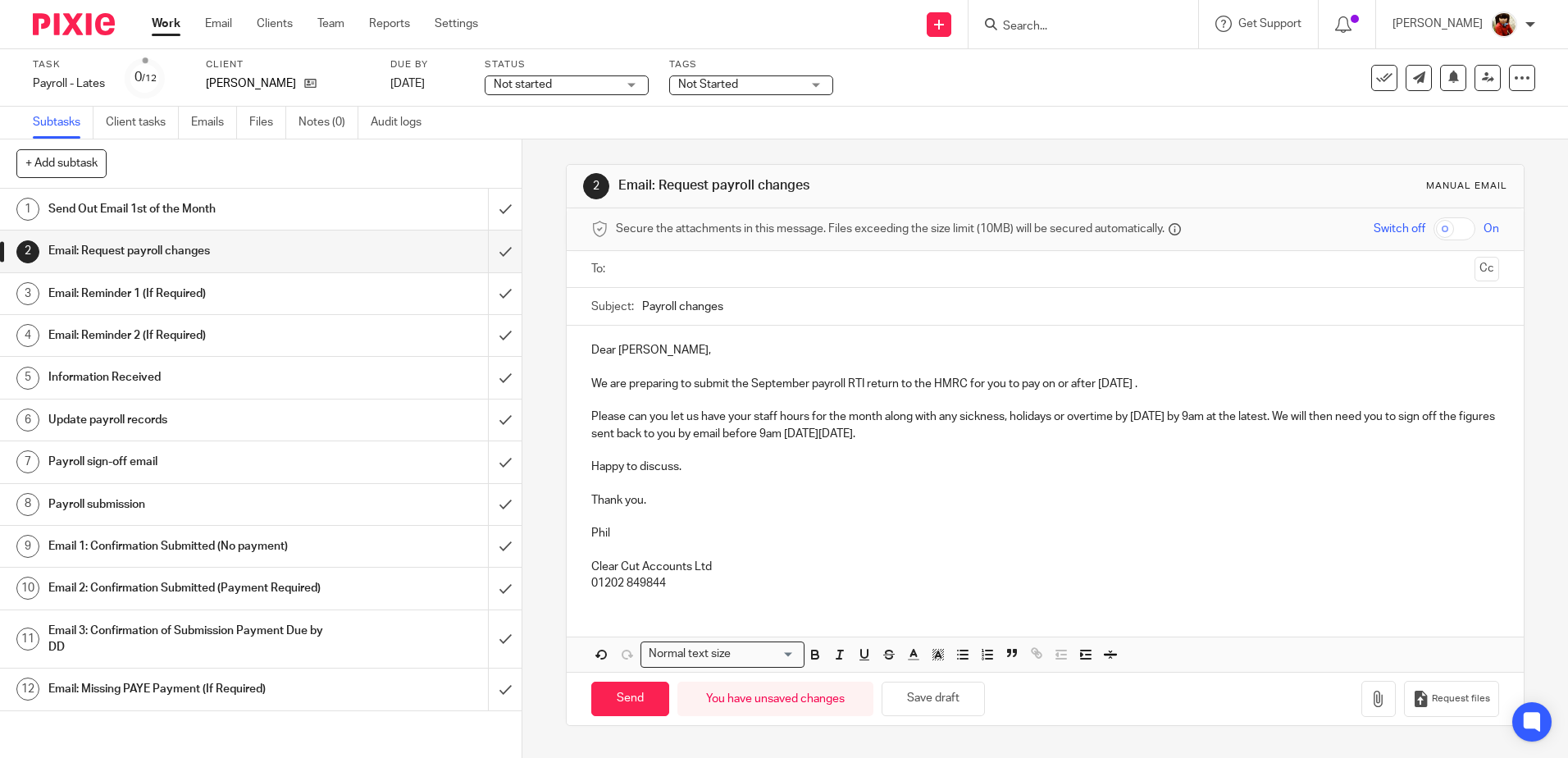
click at [653, 268] on input "text" at bounding box center [1044, 269] width 845 height 19
click at [633, 700] on input "Send" at bounding box center [630, 702] width 78 height 36
type input "Sent"
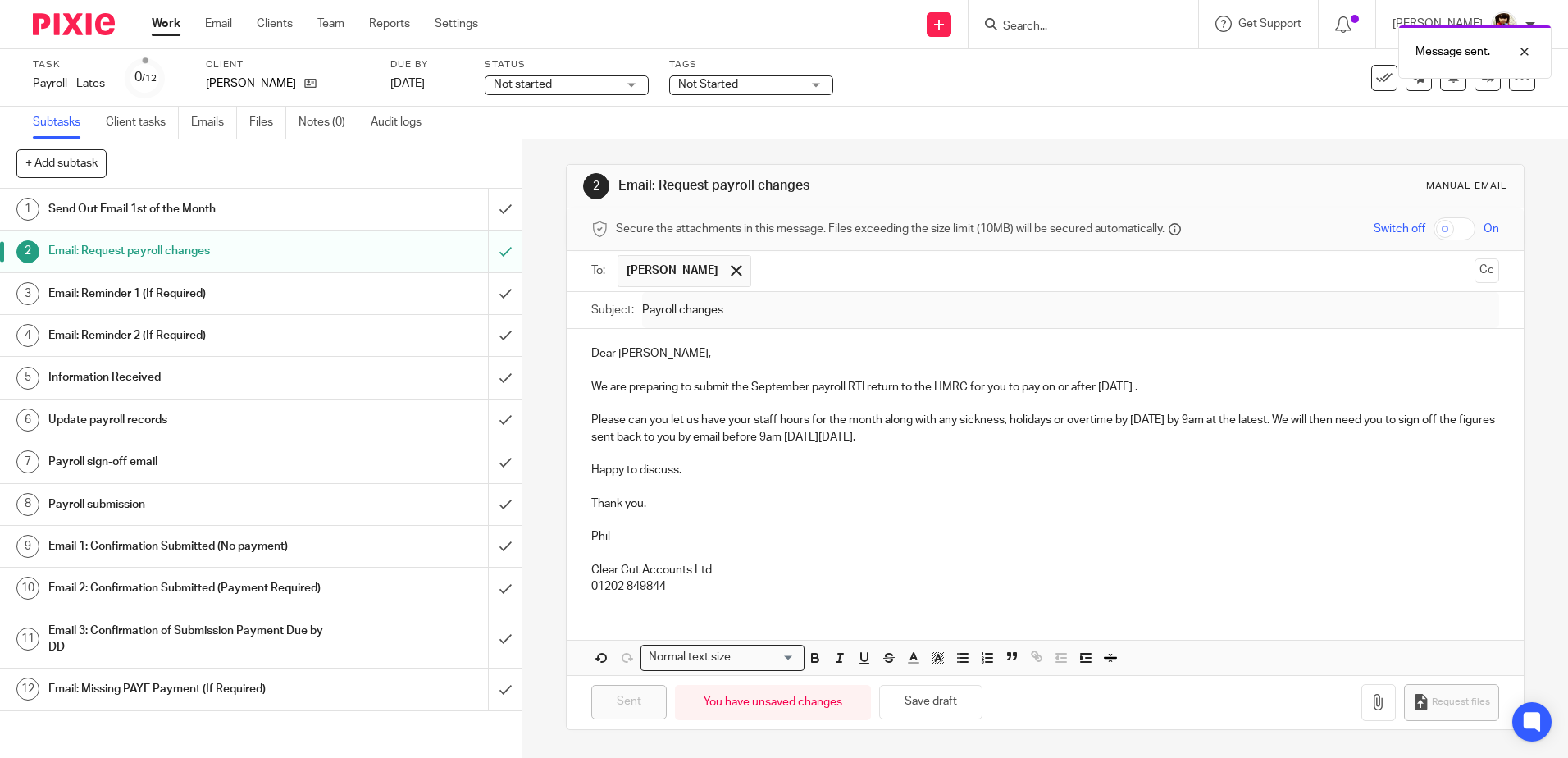
click at [626, 87] on div "Not started Not started" at bounding box center [566, 86] width 164 height 20
click at [568, 140] on li "In progress" at bounding box center [567, 144] width 162 height 34
click at [708, 83] on span "Not Started" at bounding box center [708, 84] width 60 height 12
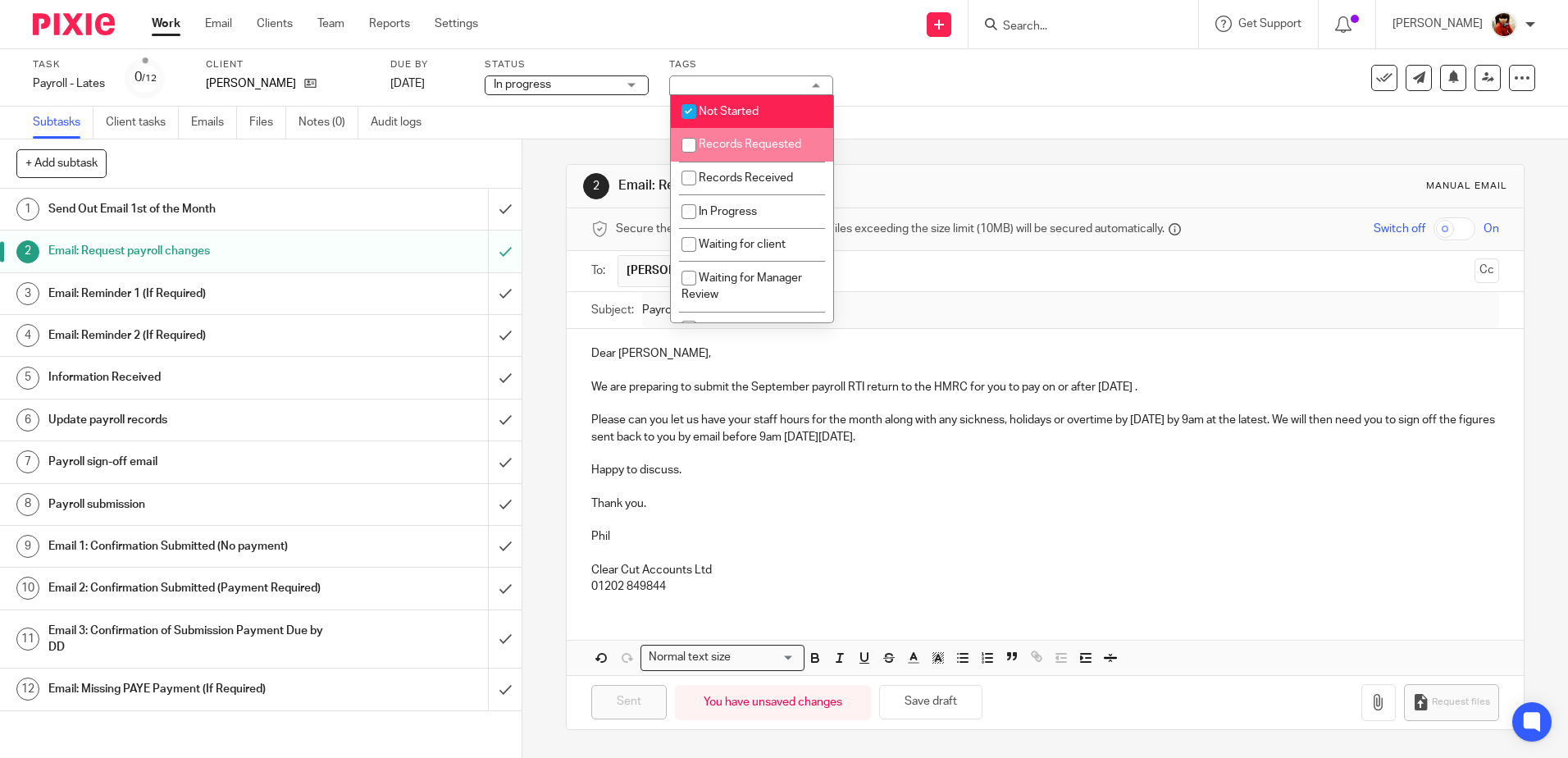
click at [687, 144] on input "checkbox" at bounding box center [688, 145] width 31 height 31
checkbox input "true"
click at [693, 119] on input "checkbox" at bounding box center [688, 111] width 31 height 31
checkbox input "false"
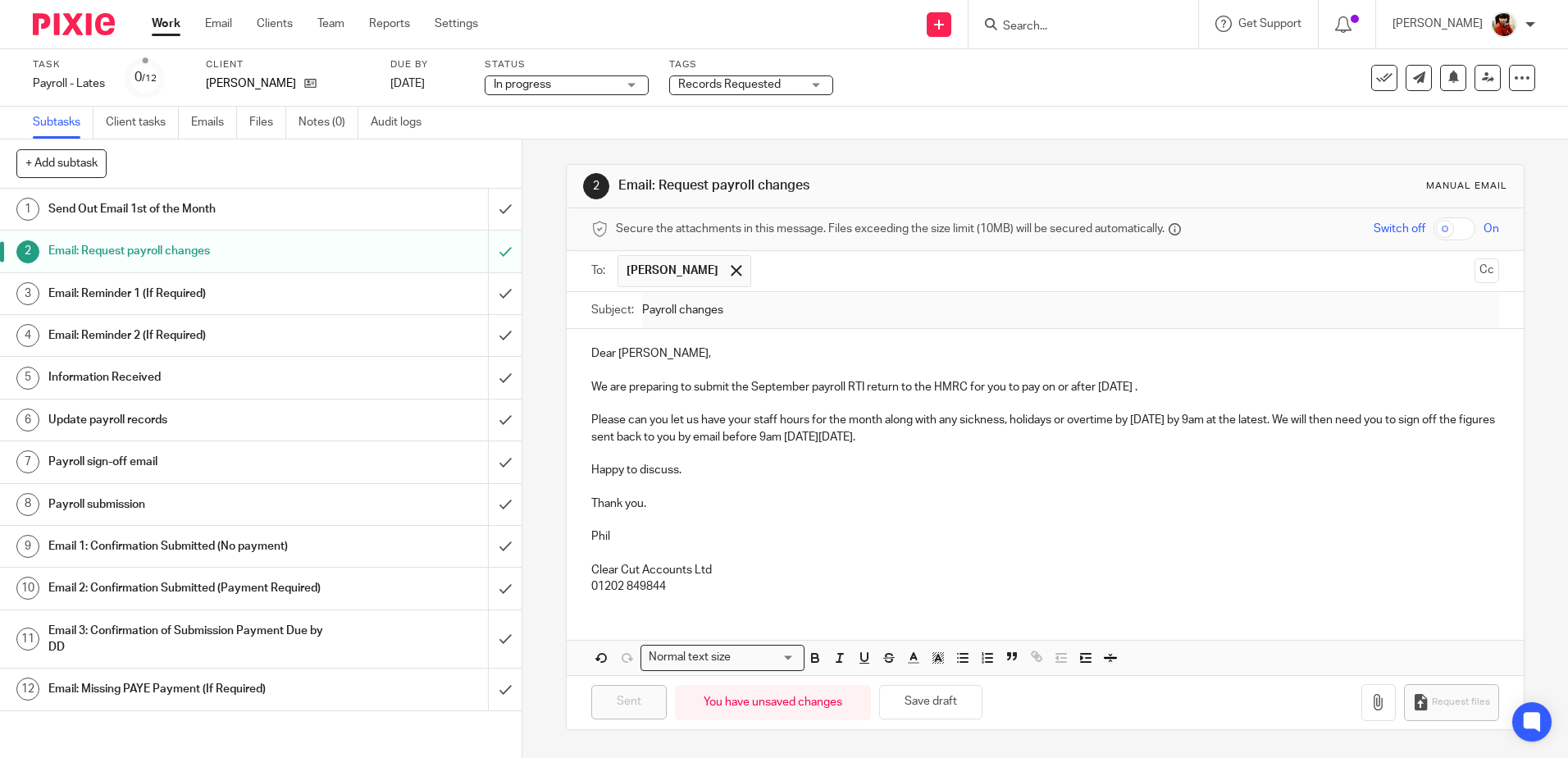
click at [551, 172] on div "2 Email: Request payroll changes Manual email Secure the attachments in this me…" at bounding box center [1045, 448] width 1045 height 619
click at [170, 18] on link "Work" at bounding box center [167, 24] width 29 height 16
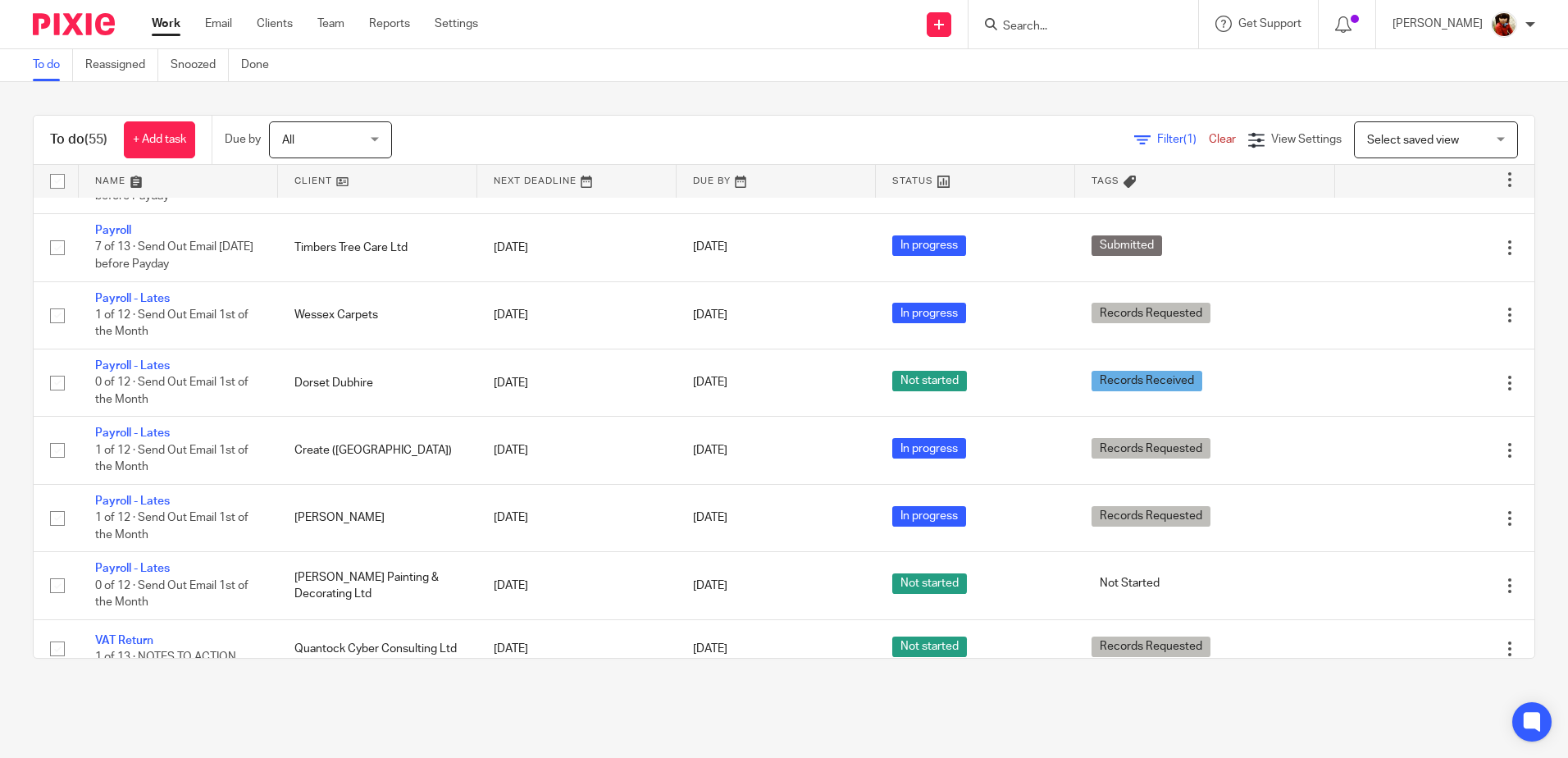
scroll to position [2186, 0]
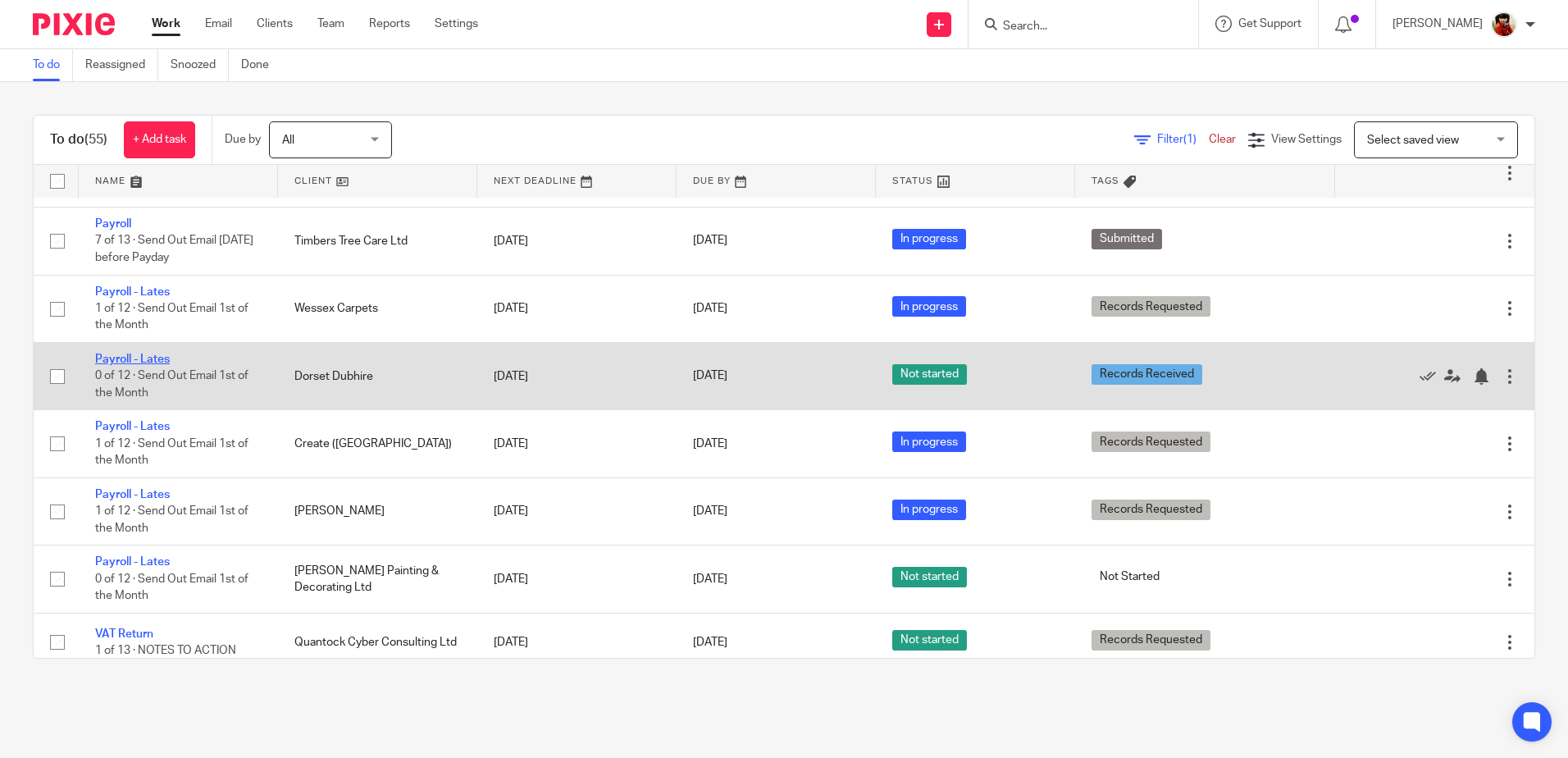
click at [128, 356] on link "Payroll - Lates" at bounding box center [132, 359] width 75 height 12
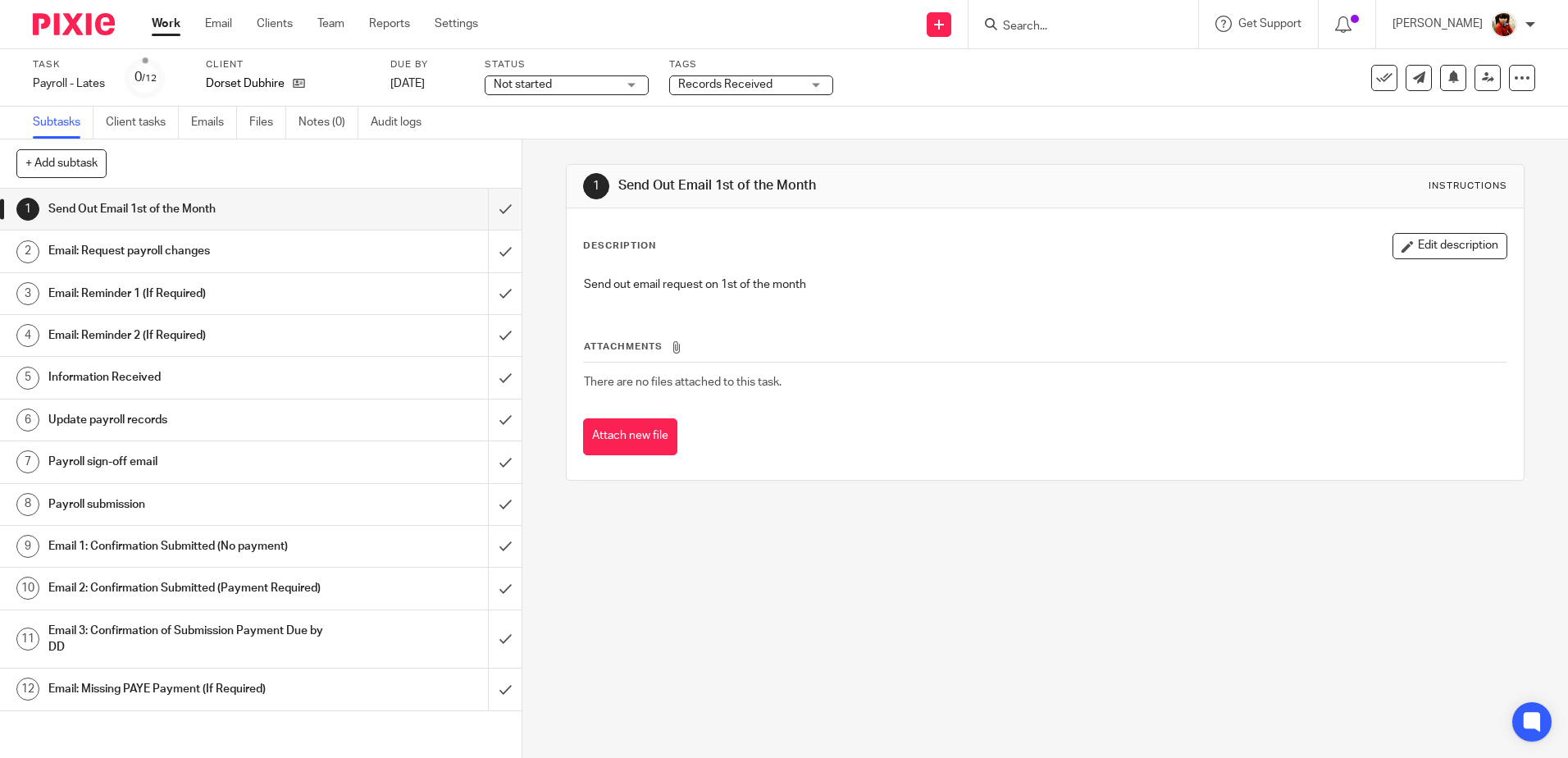
click at [572, 79] on span "Not started" at bounding box center [555, 85] width 123 height 17
click at [530, 142] on li "In progress" at bounding box center [567, 144] width 162 height 34
click at [854, 118] on div "Subtasks Client tasks Emails Files Notes (0) Audit logs" at bounding box center [784, 123] width 1568 height 33
click at [168, 22] on link "Work" at bounding box center [167, 24] width 29 height 16
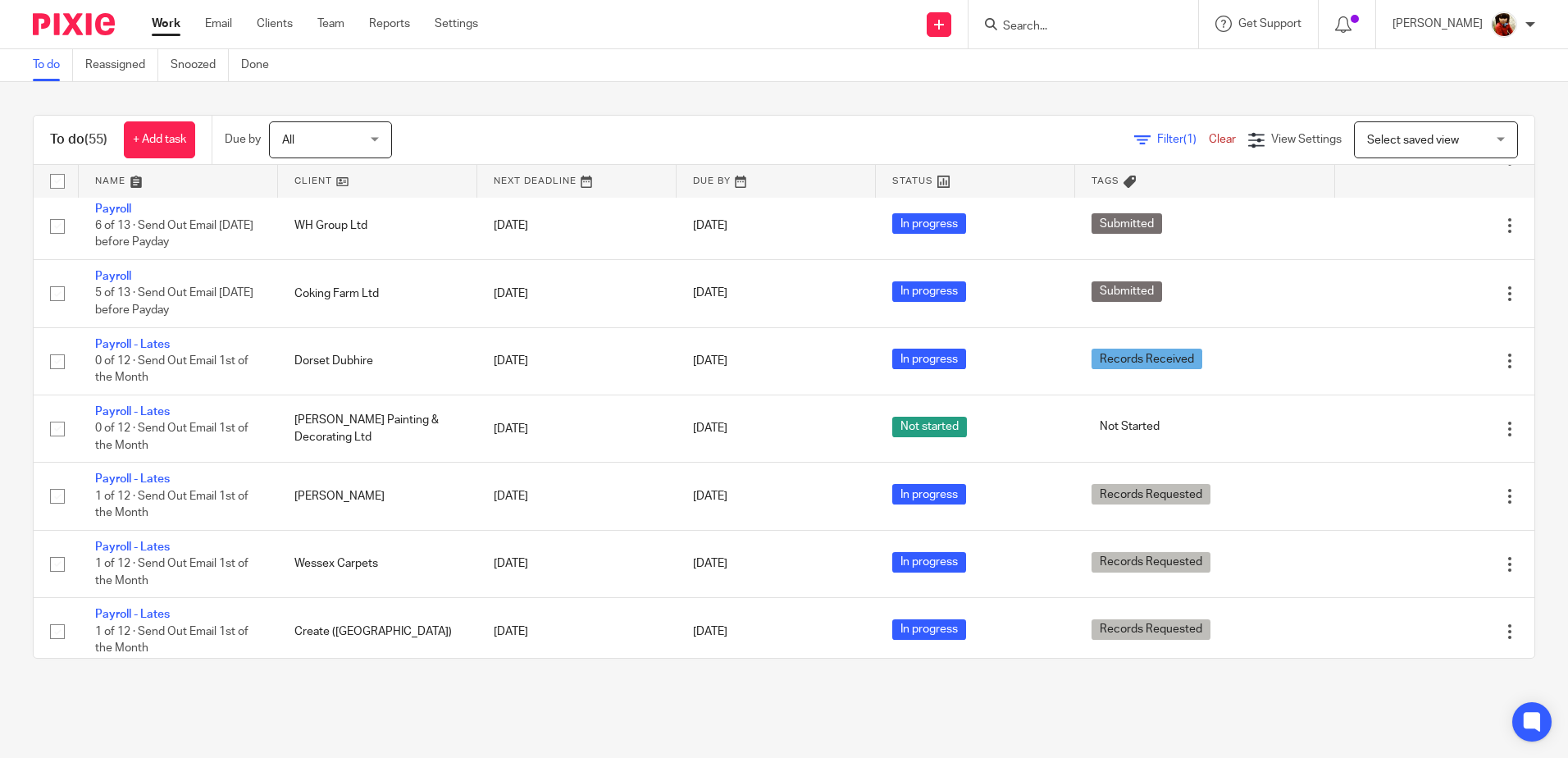
scroll to position [2215, 0]
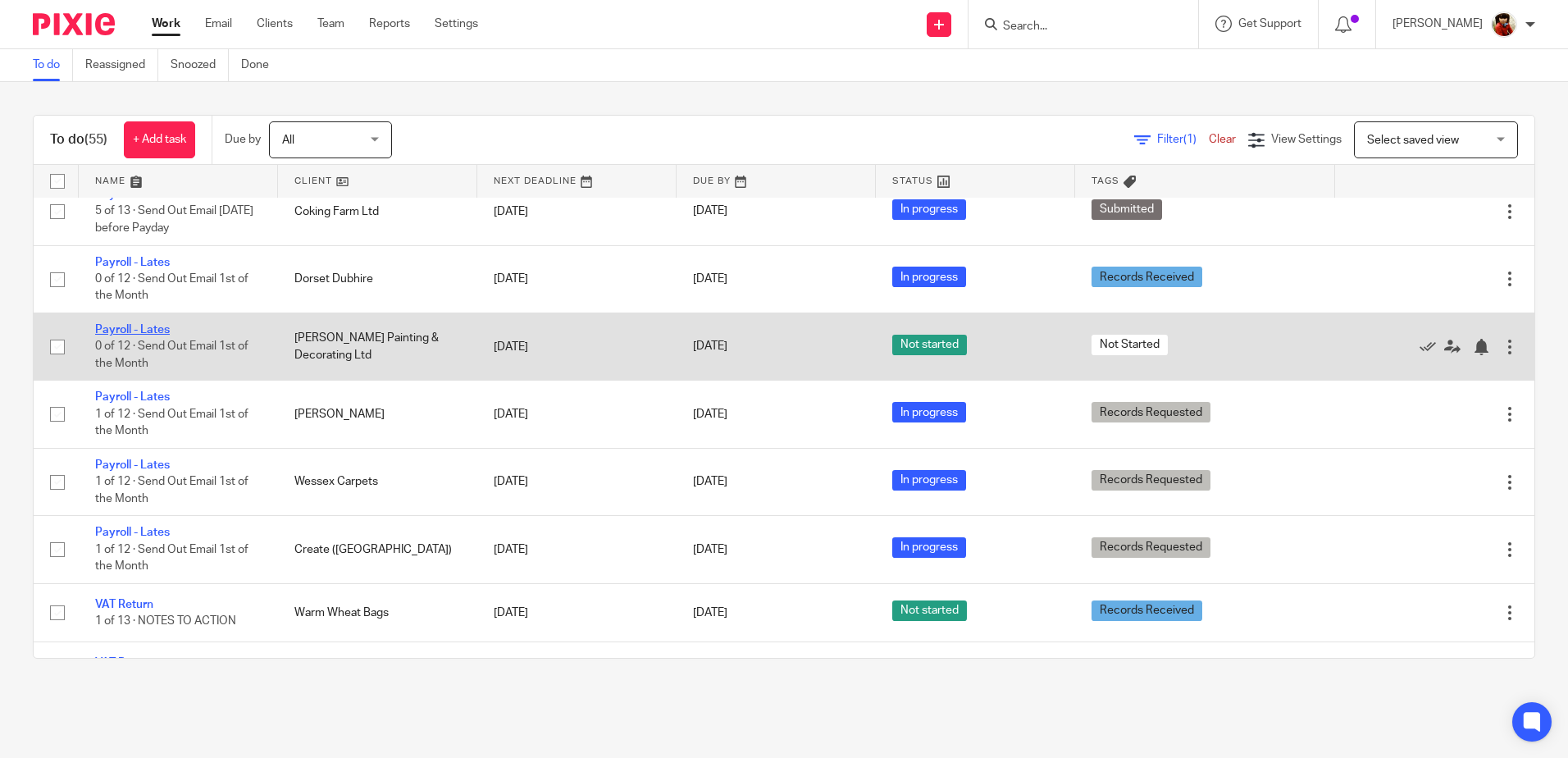
click at [147, 329] on link "Payroll - Lates" at bounding box center [132, 330] width 75 height 12
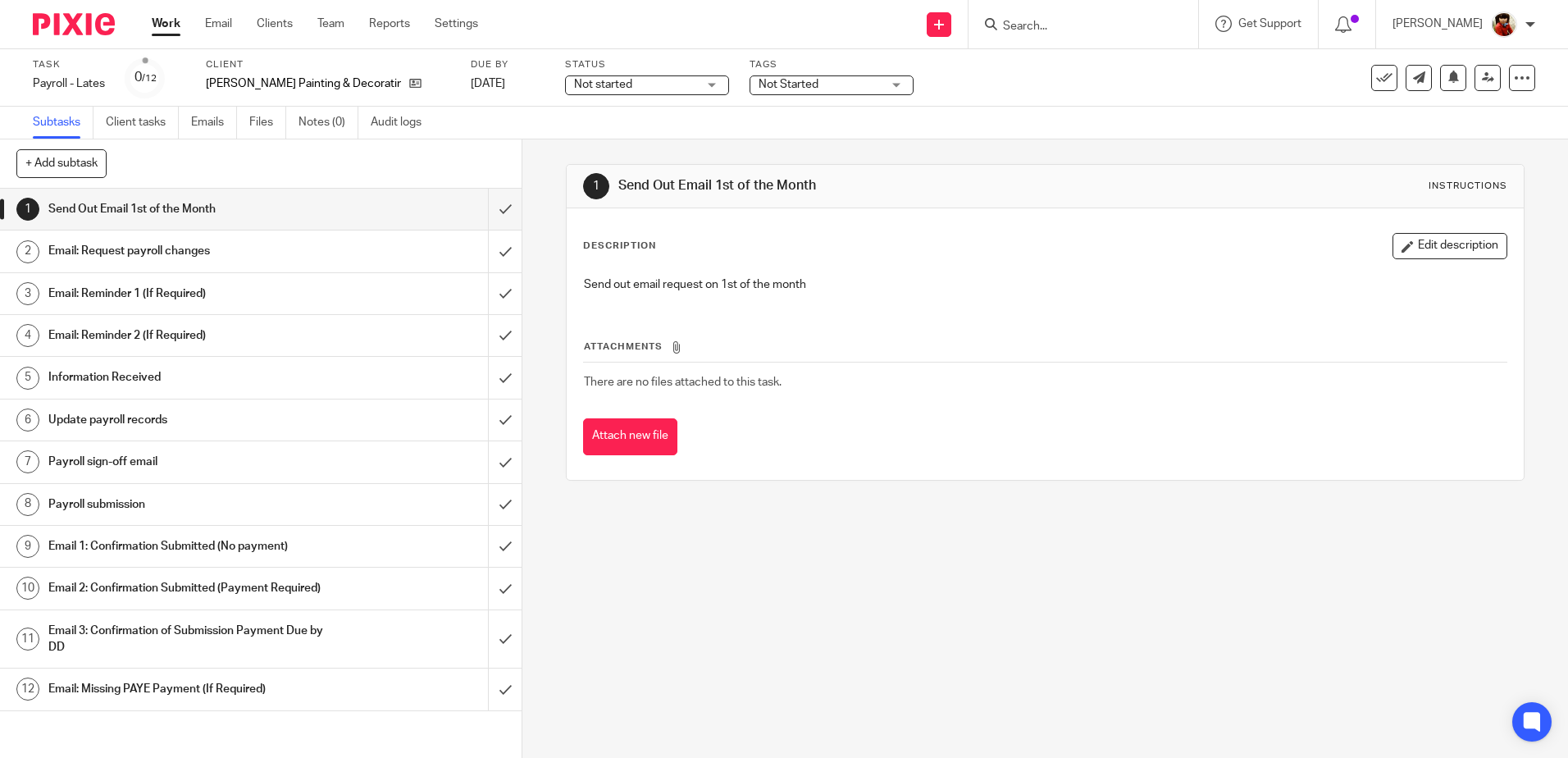
click at [122, 246] on h1 "Email: Request payroll changes" at bounding box center [189, 251] width 282 height 25
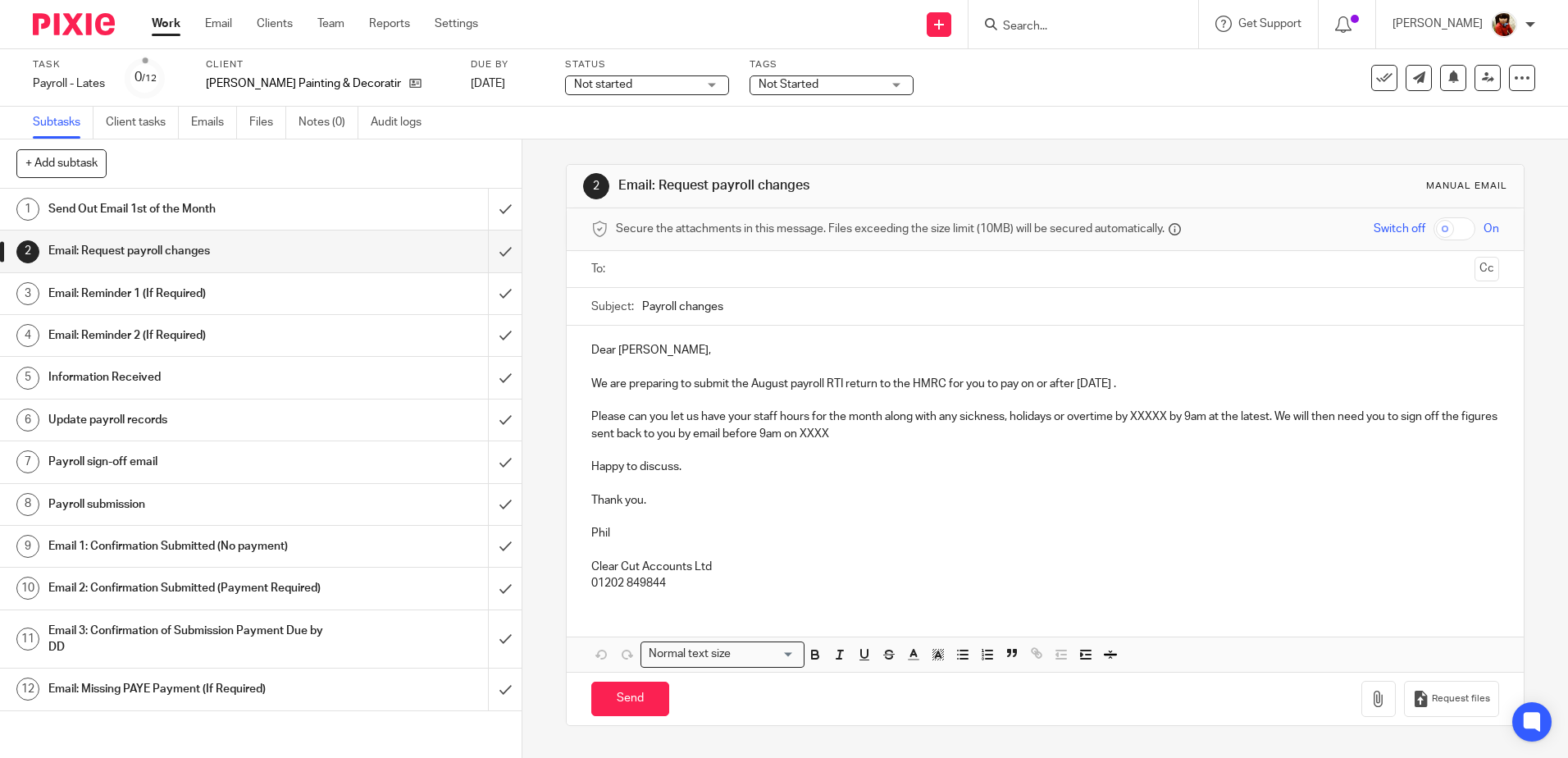
click at [786, 381] on p "We are preparing to submit the August payroll RTI return to the HMRC for you to…" at bounding box center [1044, 384] width 907 height 16
click at [1156, 383] on p "We are preparing to submit the September payroll RTI return to the HMRC for you…" at bounding box center [1044, 384] width 907 height 16
click at [1166, 416] on p "Please can you let us have your staff hours for the month along with any sickne…" at bounding box center [1044, 425] width 907 height 34
click at [955, 433] on p "Please can you let us have your staff hours for the month along with any sickne…" at bounding box center [1044, 425] width 907 height 34
click at [631, 268] on input "text" at bounding box center [1044, 269] width 845 height 19
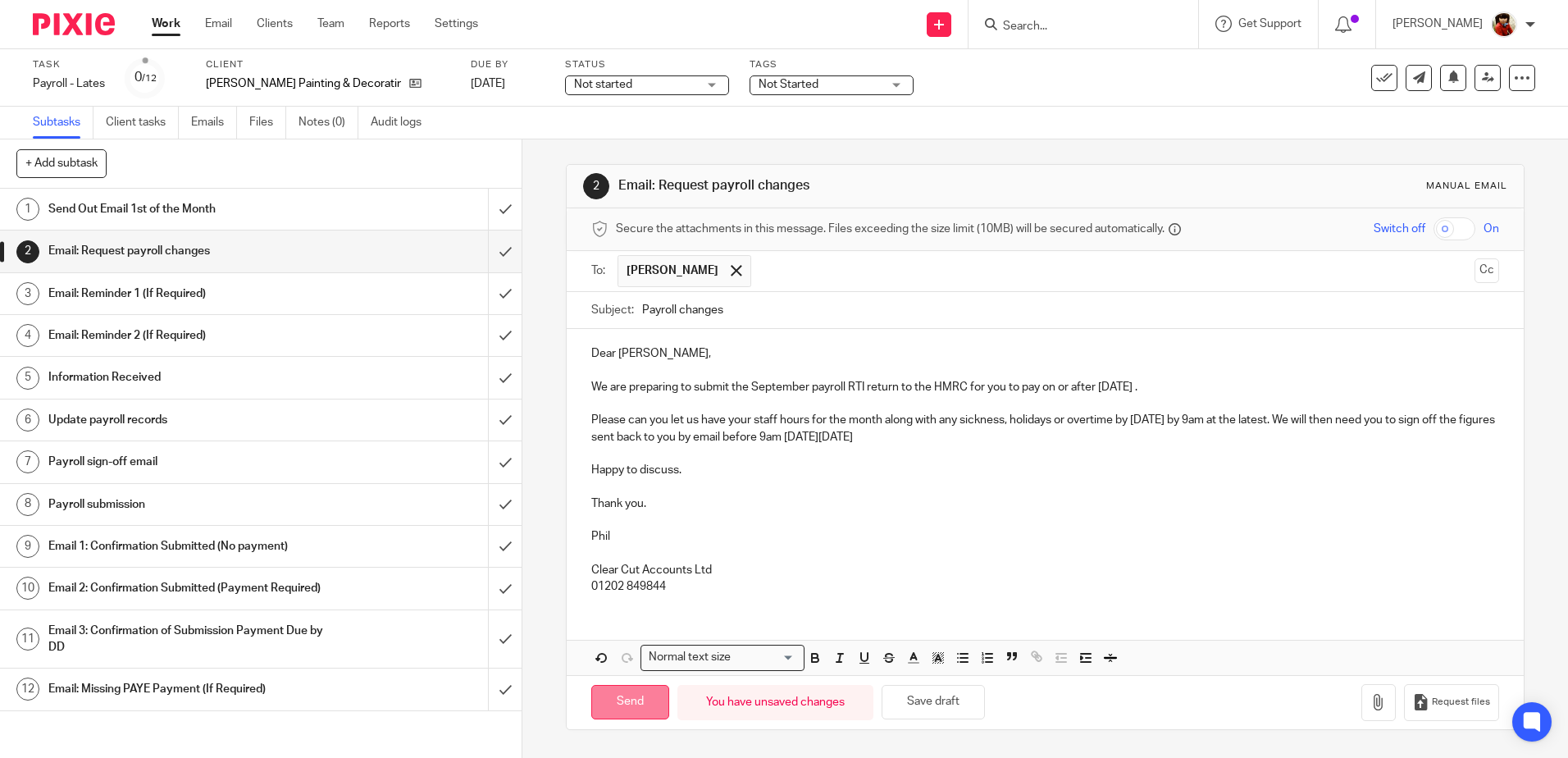
click at [627, 706] on input "Send" at bounding box center [630, 702] width 78 height 36
type input "Sent"
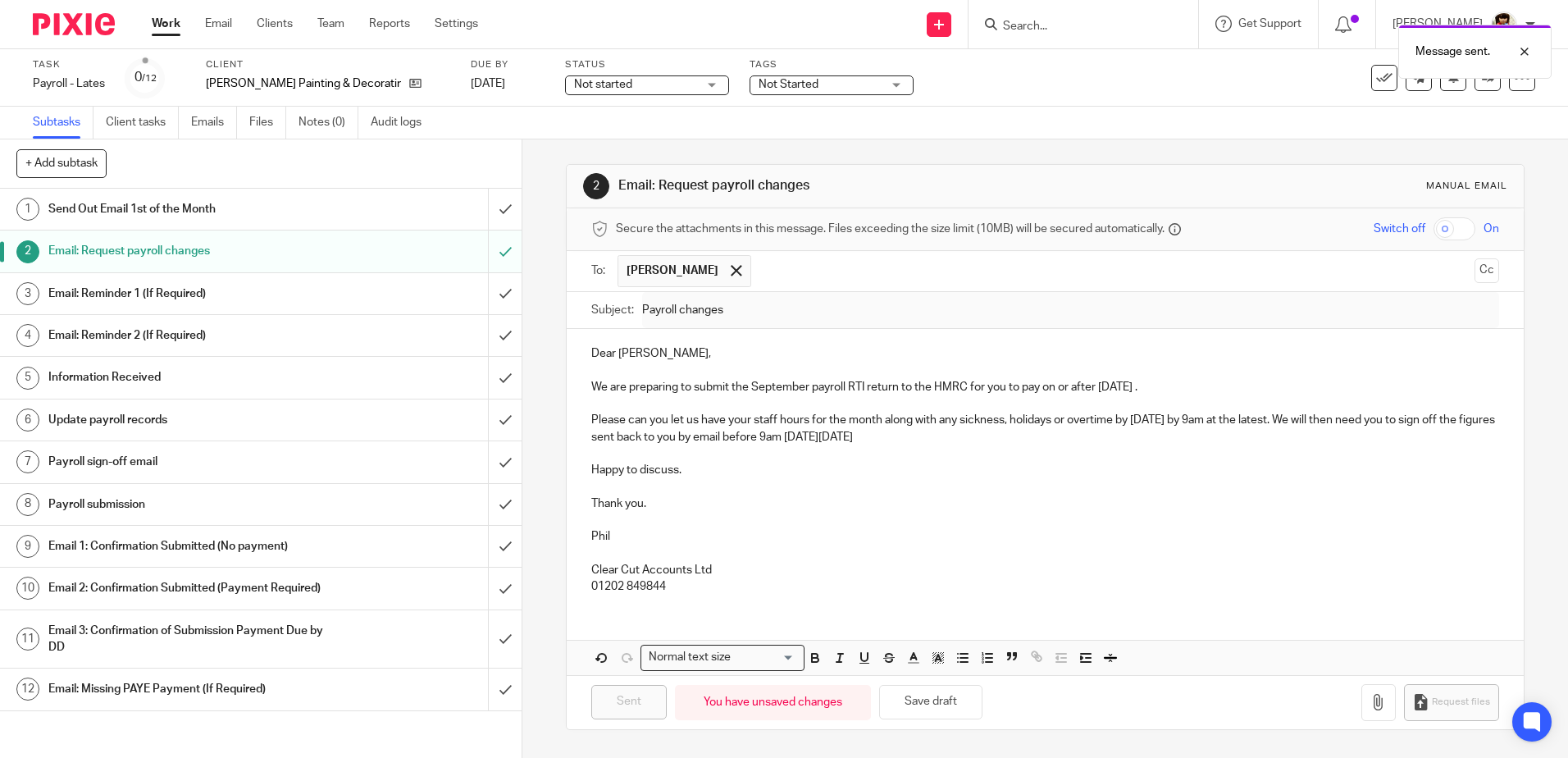
click at [679, 82] on div "Not started Not started" at bounding box center [647, 86] width 164 height 20
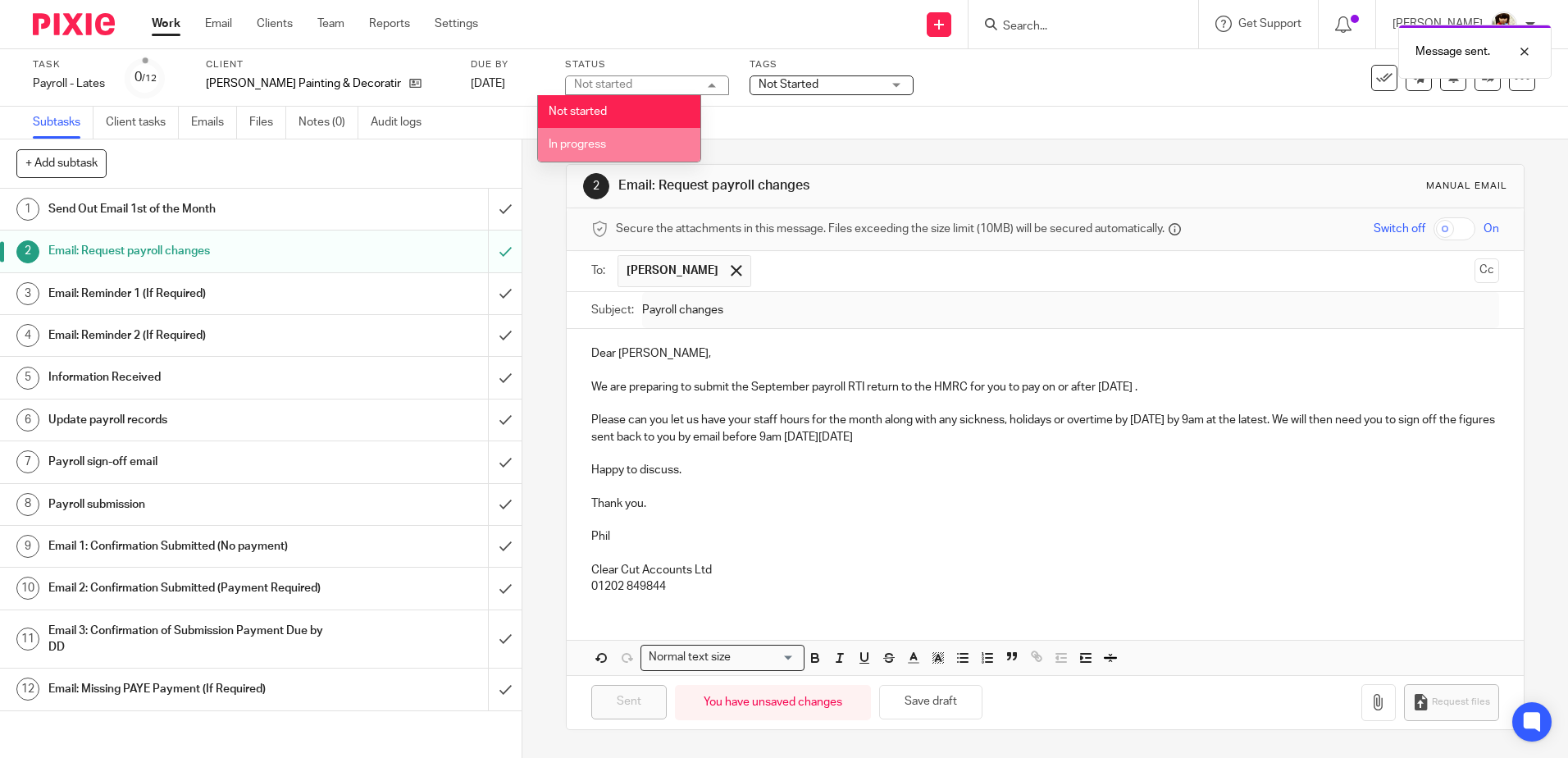
click at [599, 139] on span "In progress" at bounding box center [576, 144] width 57 height 12
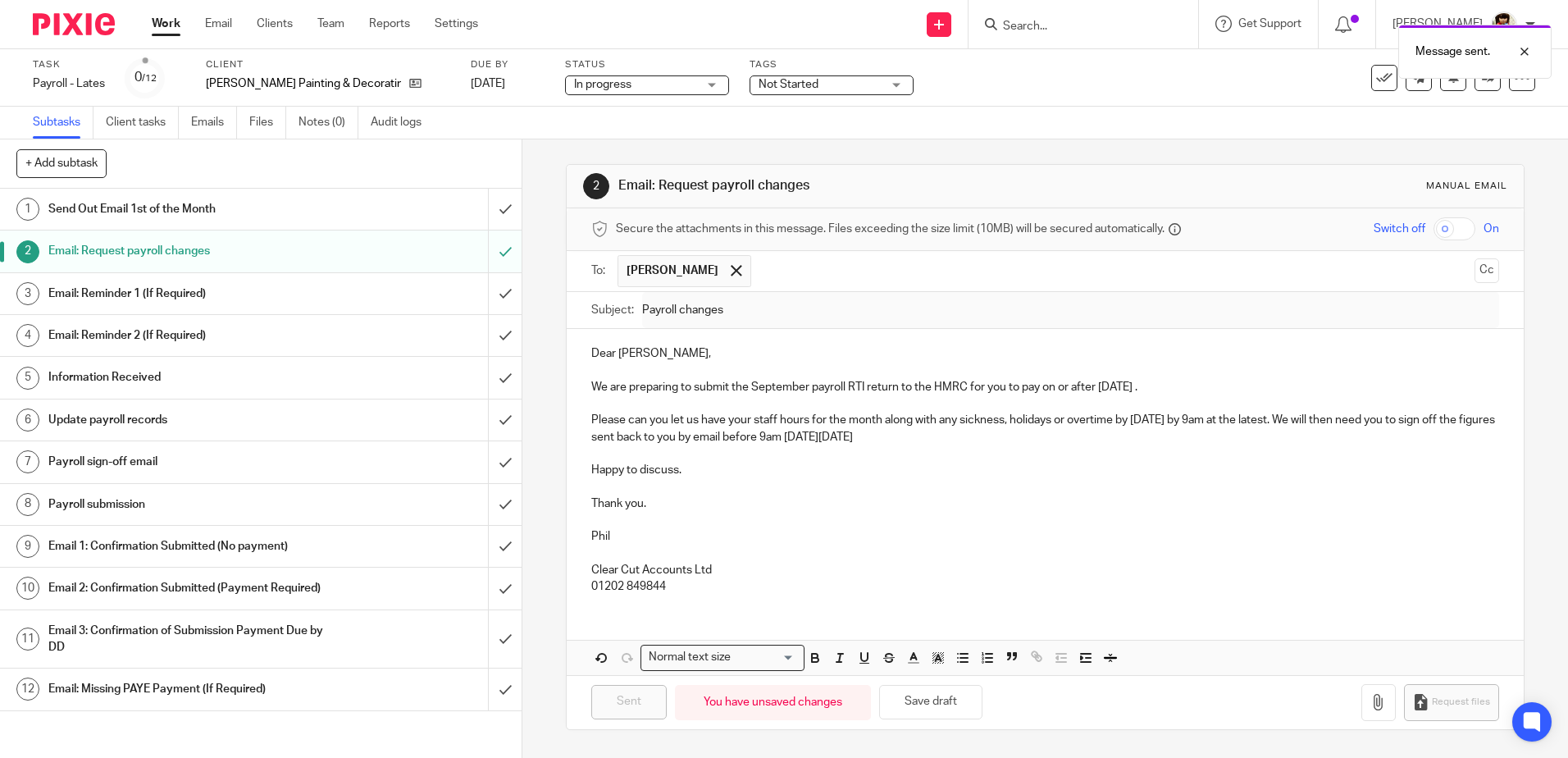
click at [776, 84] on span "Not Started" at bounding box center [789, 84] width 60 height 12
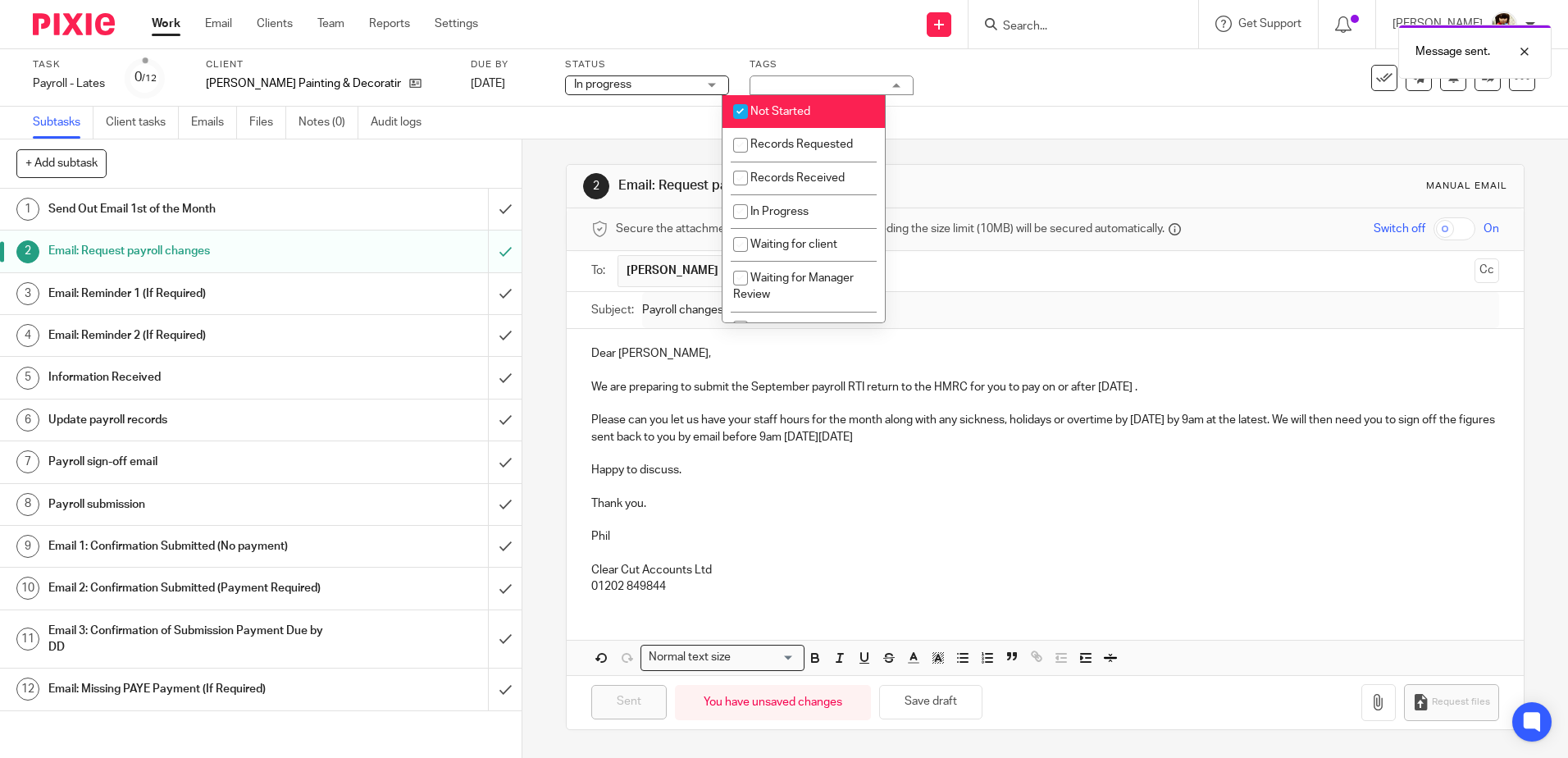
click at [744, 108] on input "checkbox" at bounding box center [740, 111] width 31 height 31
checkbox input "false"
click at [740, 144] on input "checkbox" at bounding box center [740, 145] width 31 height 31
checkbox input "true"
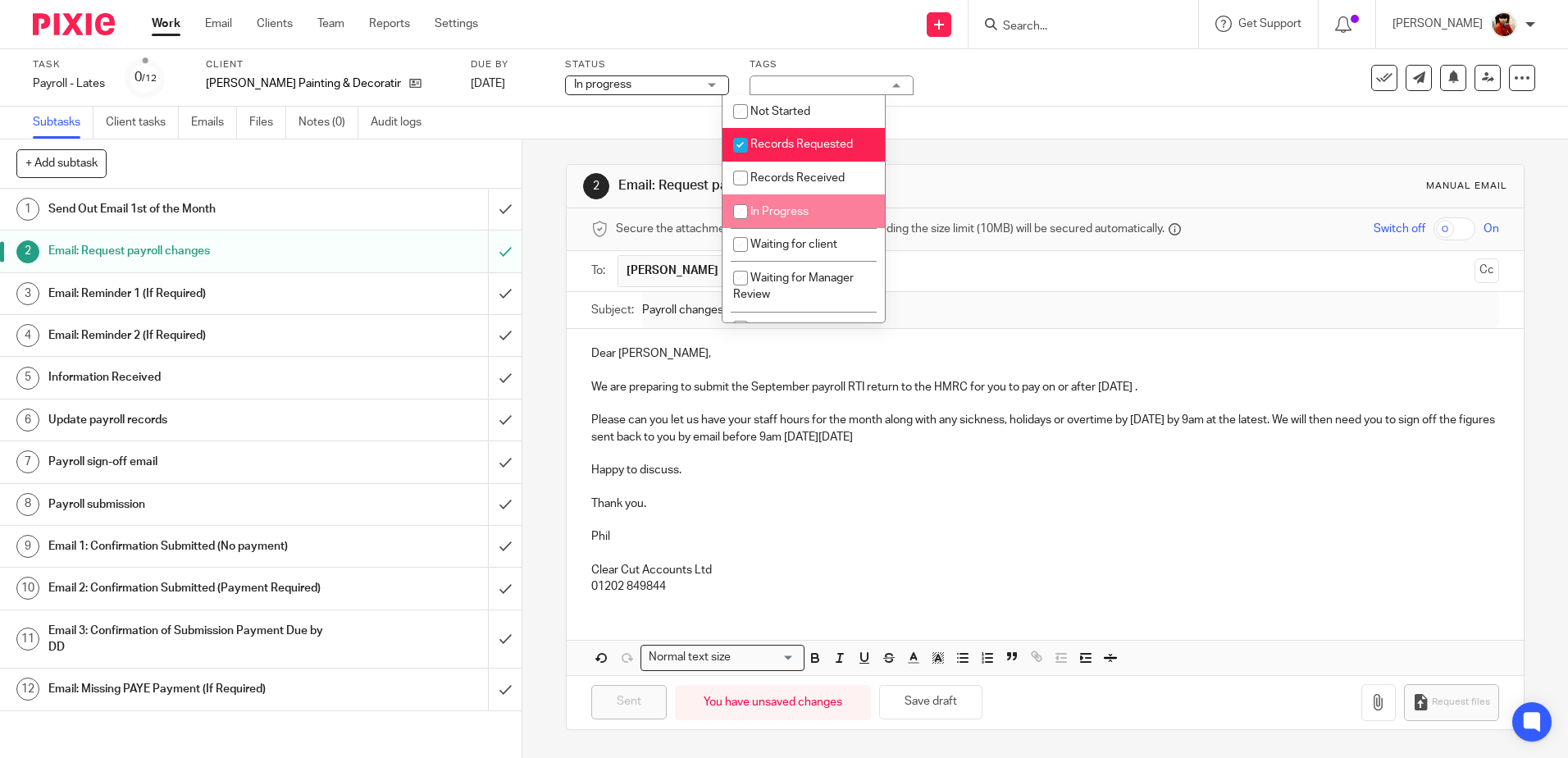
click at [1003, 107] on div "Subtasks Client tasks Emails Files Notes (0) Audit logs" at bounding box center [784, 123] width 1568 height 33
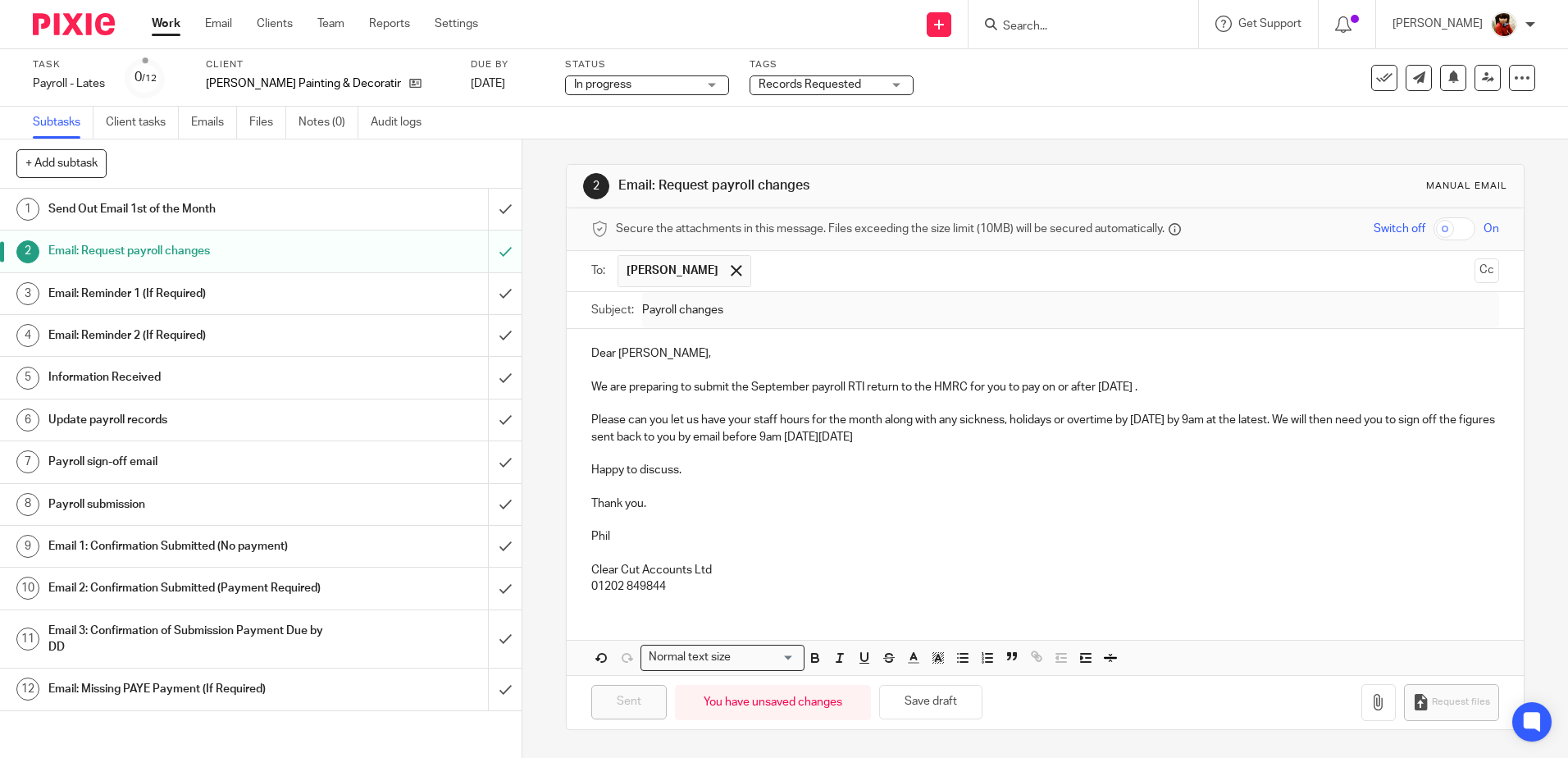
click at [165, 21] on link "Work" at bounding box center [167, 24] width 29 height 16
